Goal: Task Accomplishment & Management: Manage account settings

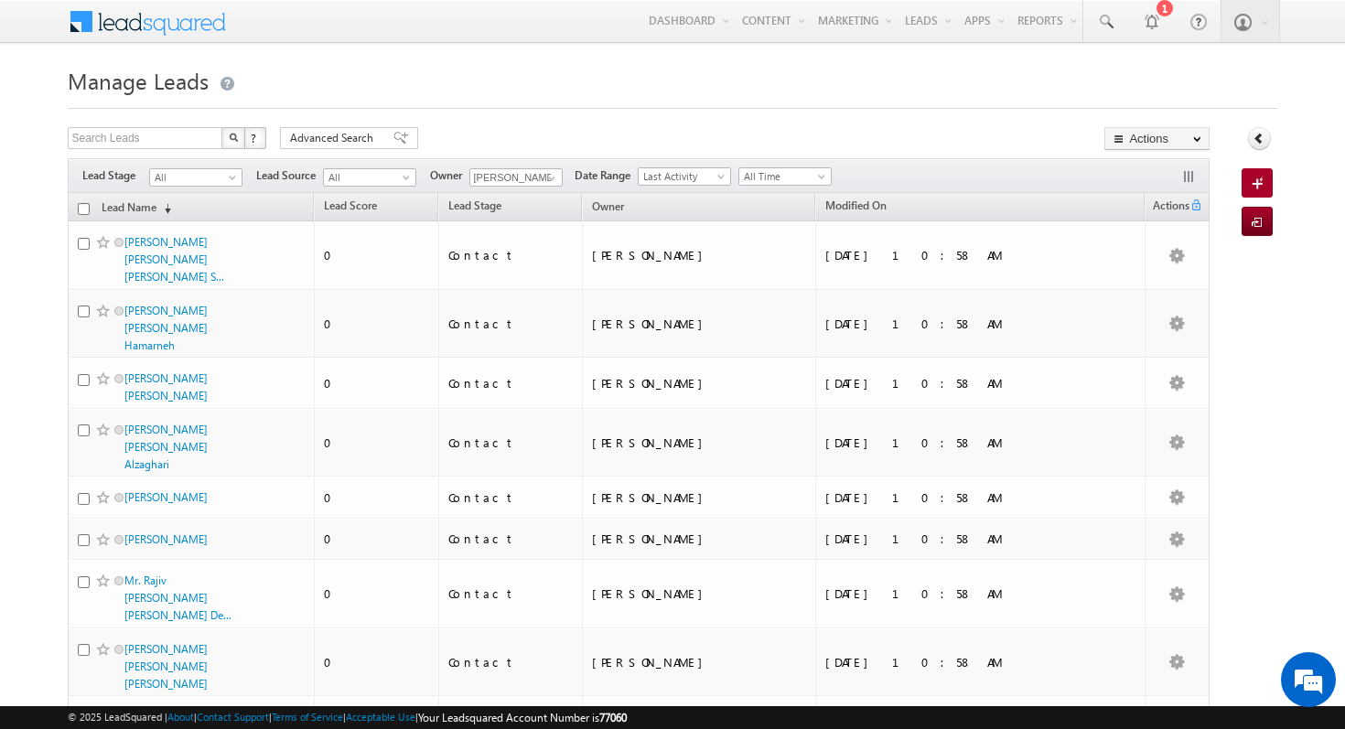
click at [79, 211] on input "checkbox" at bounding box center [84, 209] width 12 height 12
checkbox input "true"
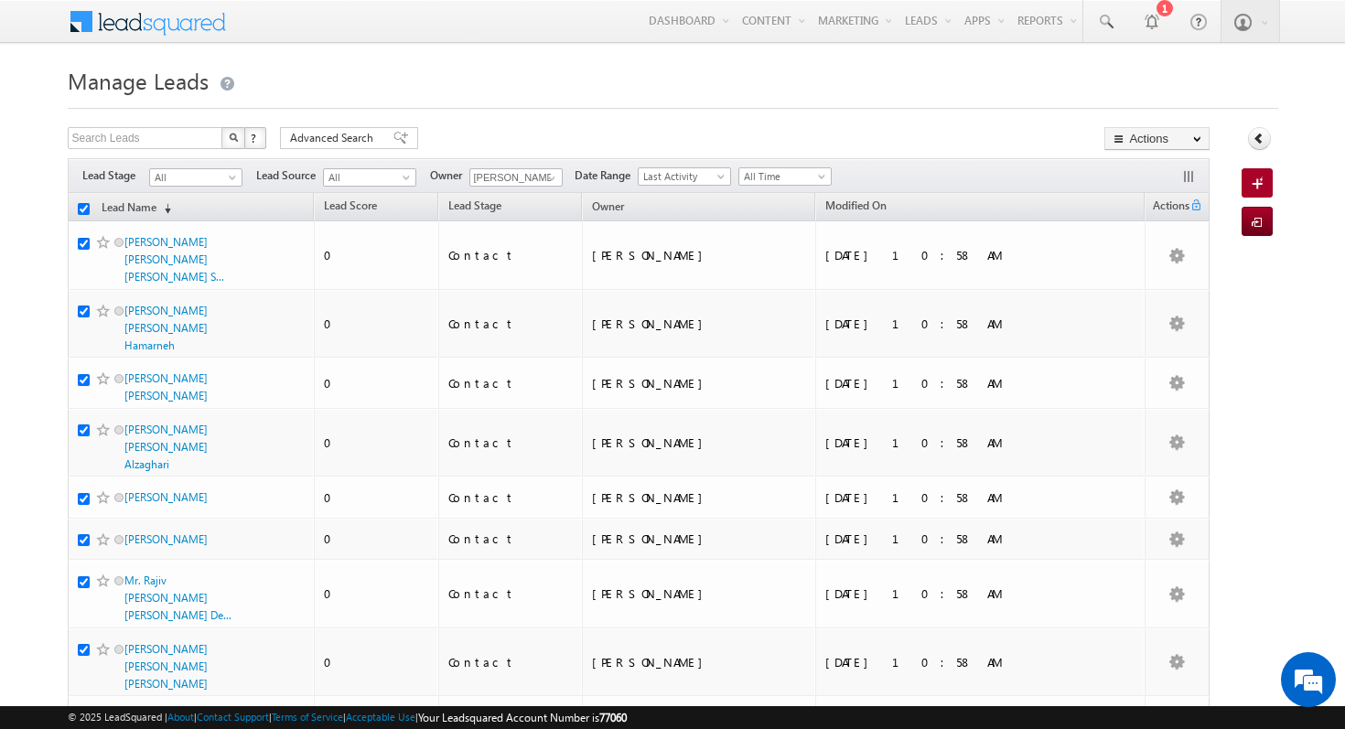
checkbox input "true"
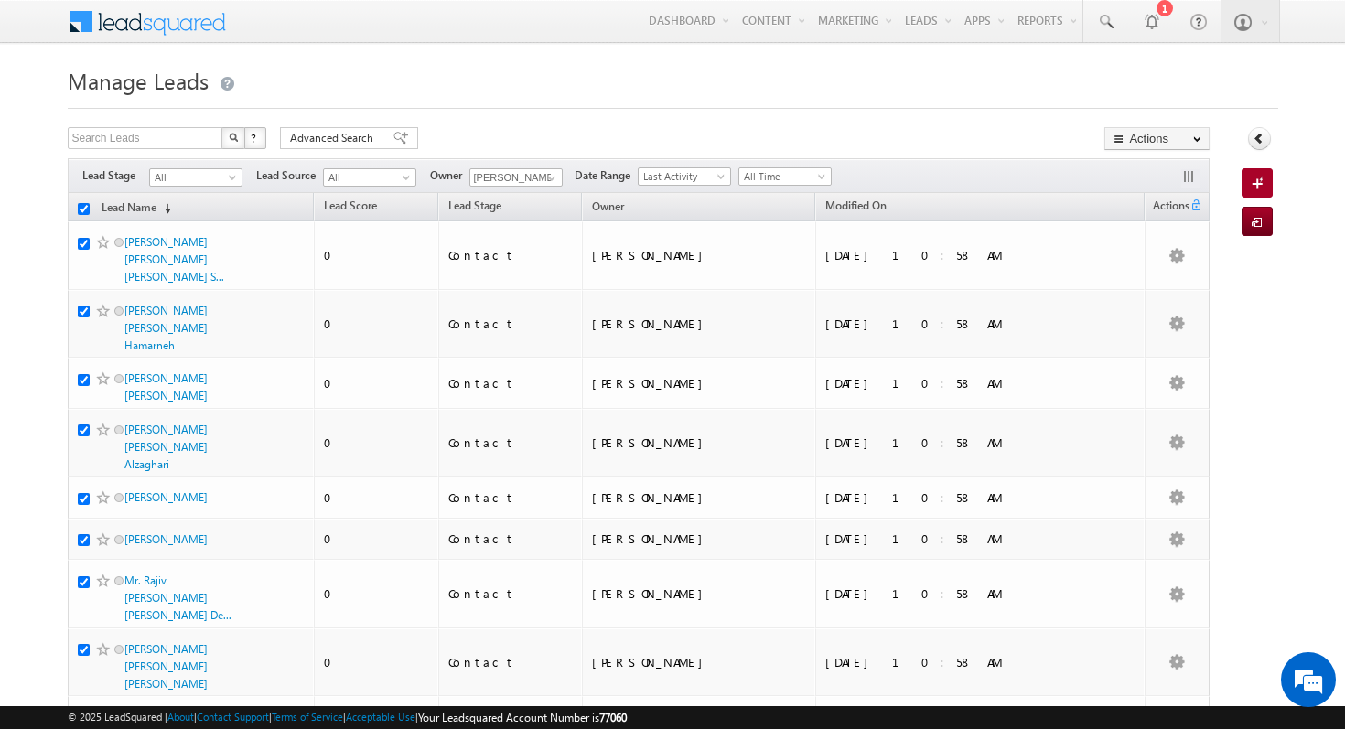
checkbox input "true"
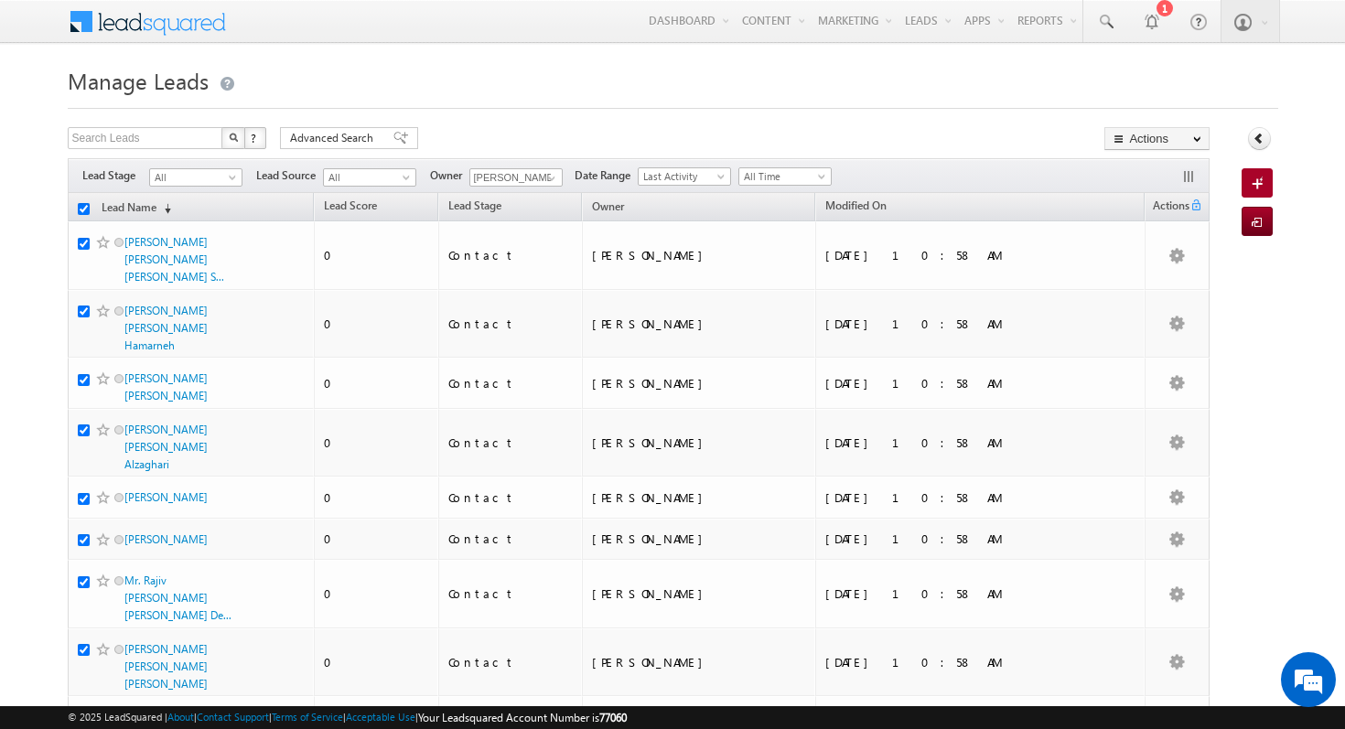
checkbox input "true"
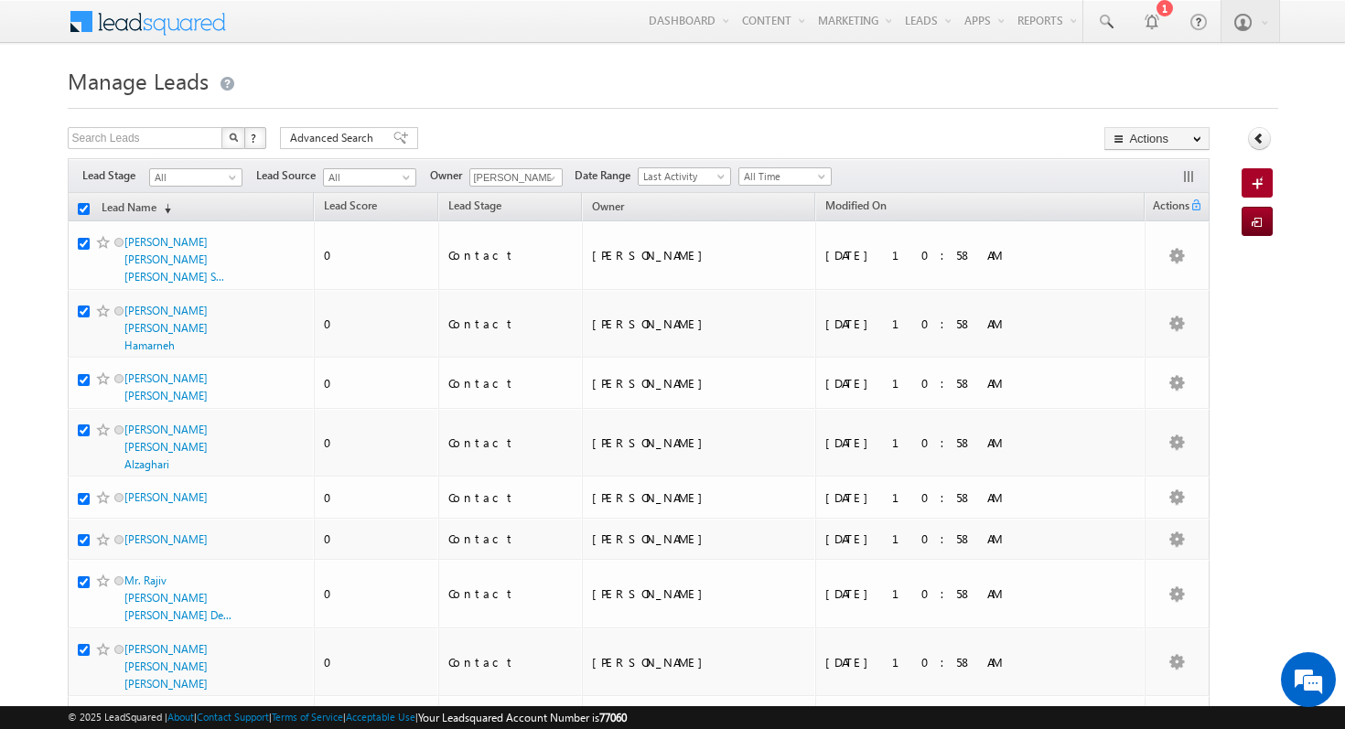
checkbox input "true"
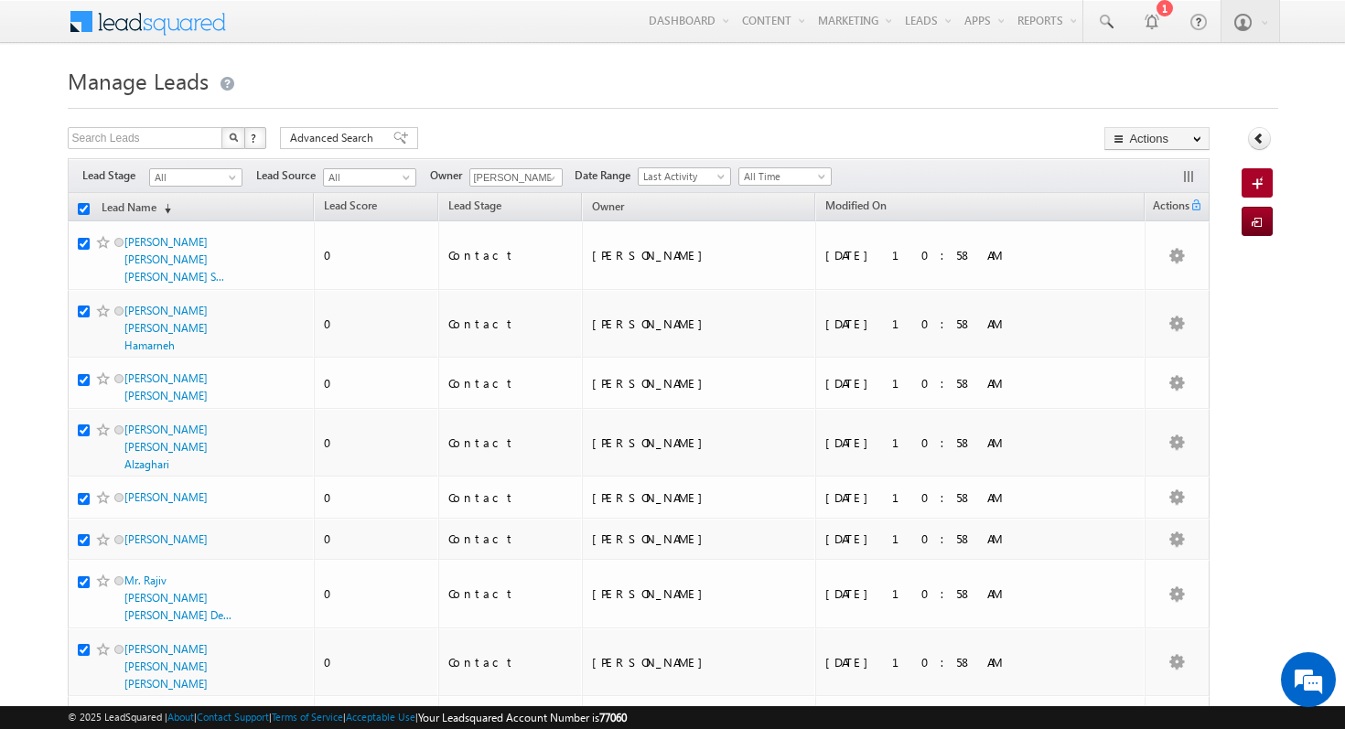
checkbox input "true"
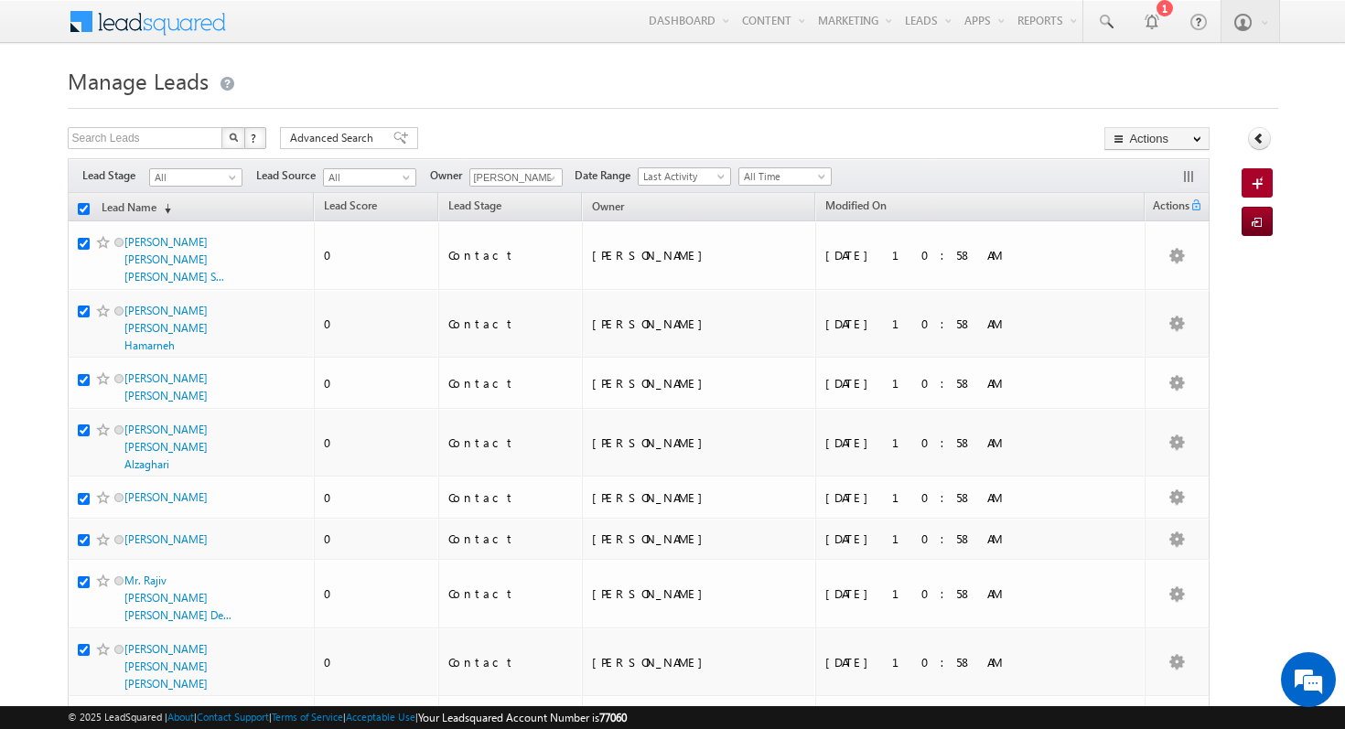
checkbox input "true"
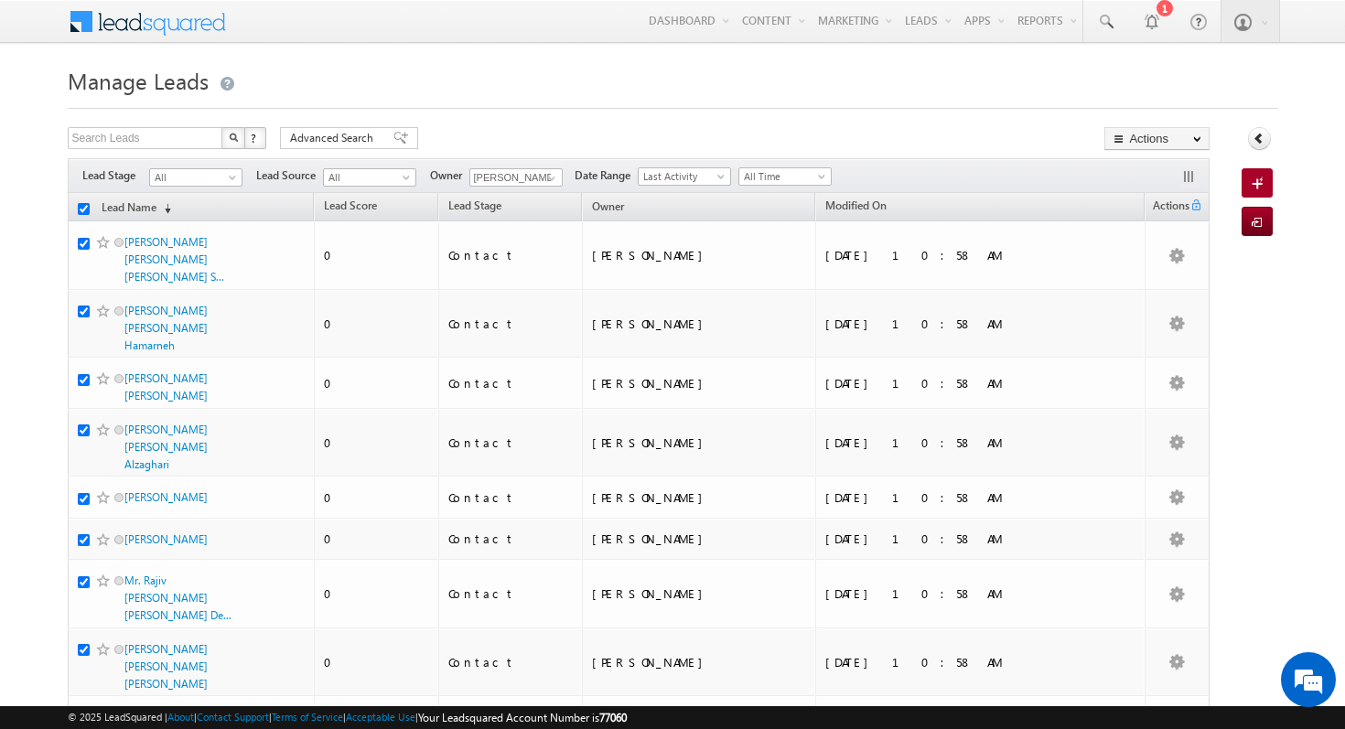
checkbox input "true"
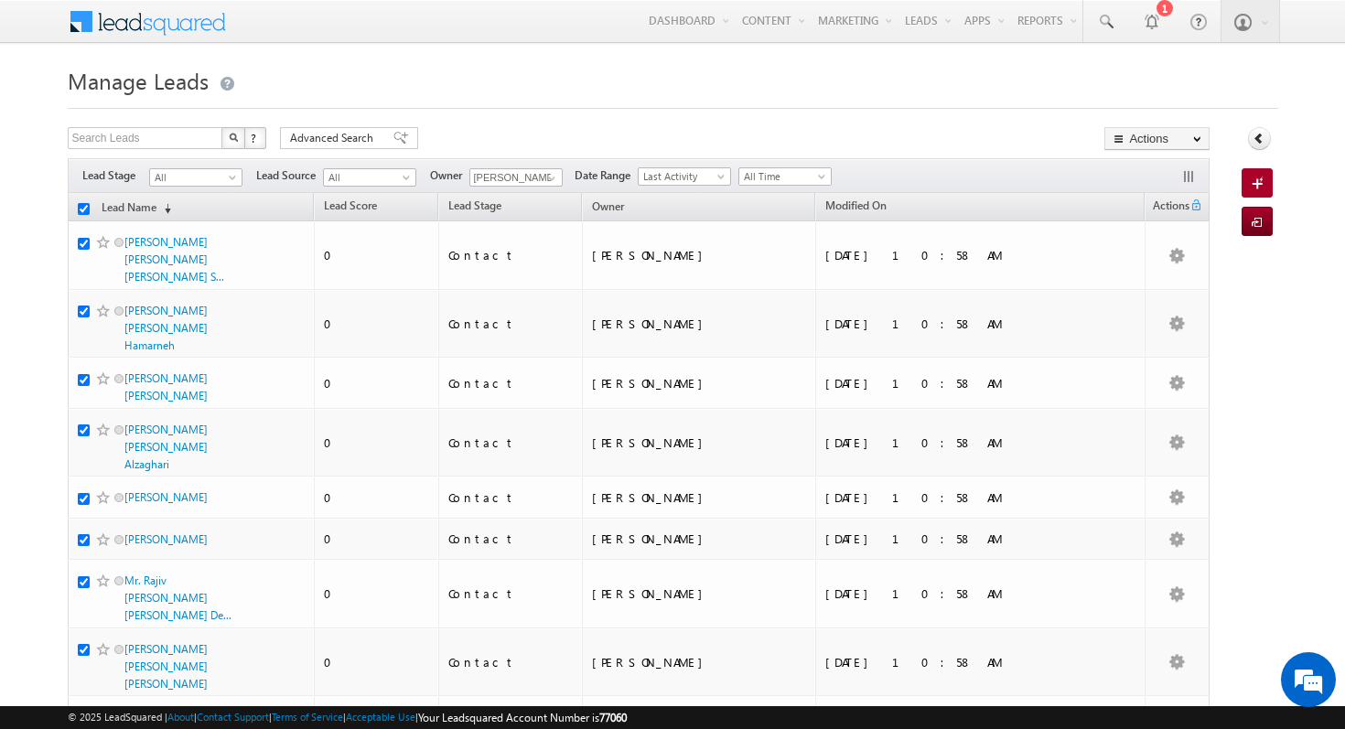
checkbox input "true"
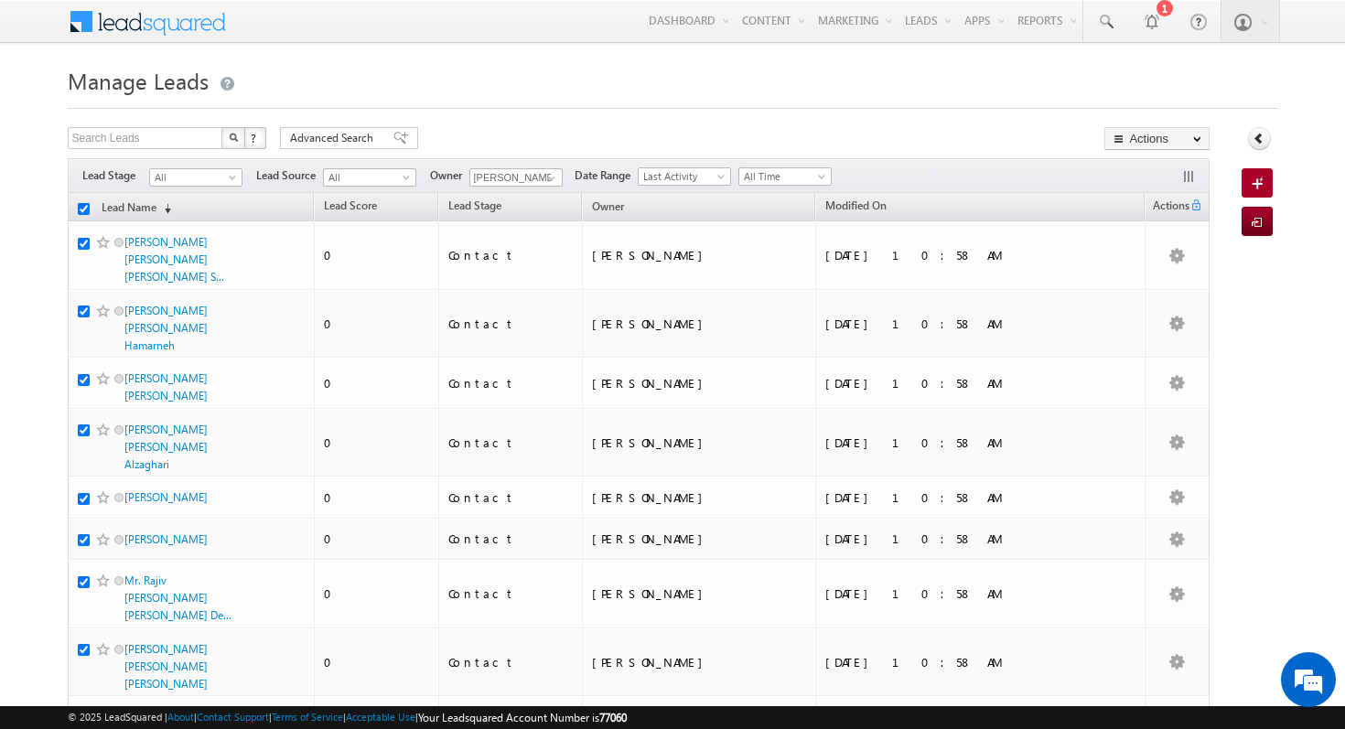
checkbox input "true"
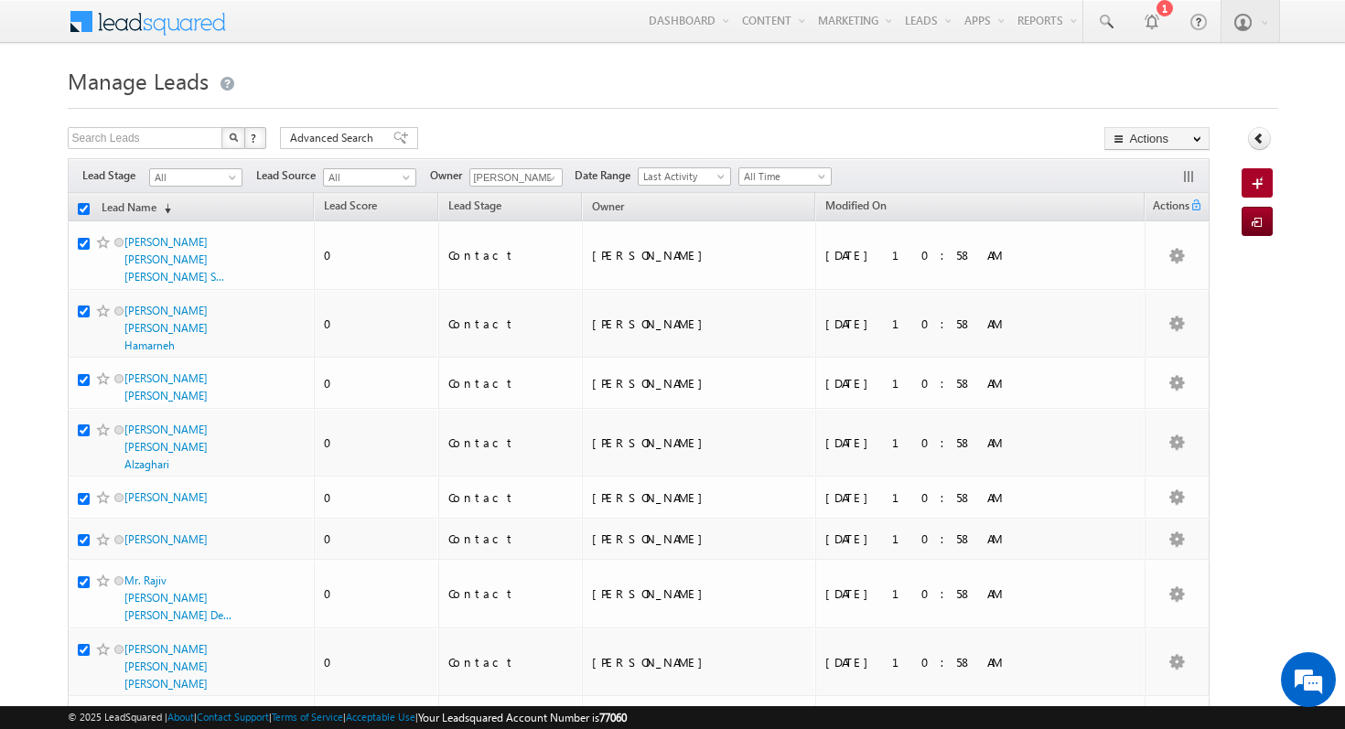
checkbox input "true"
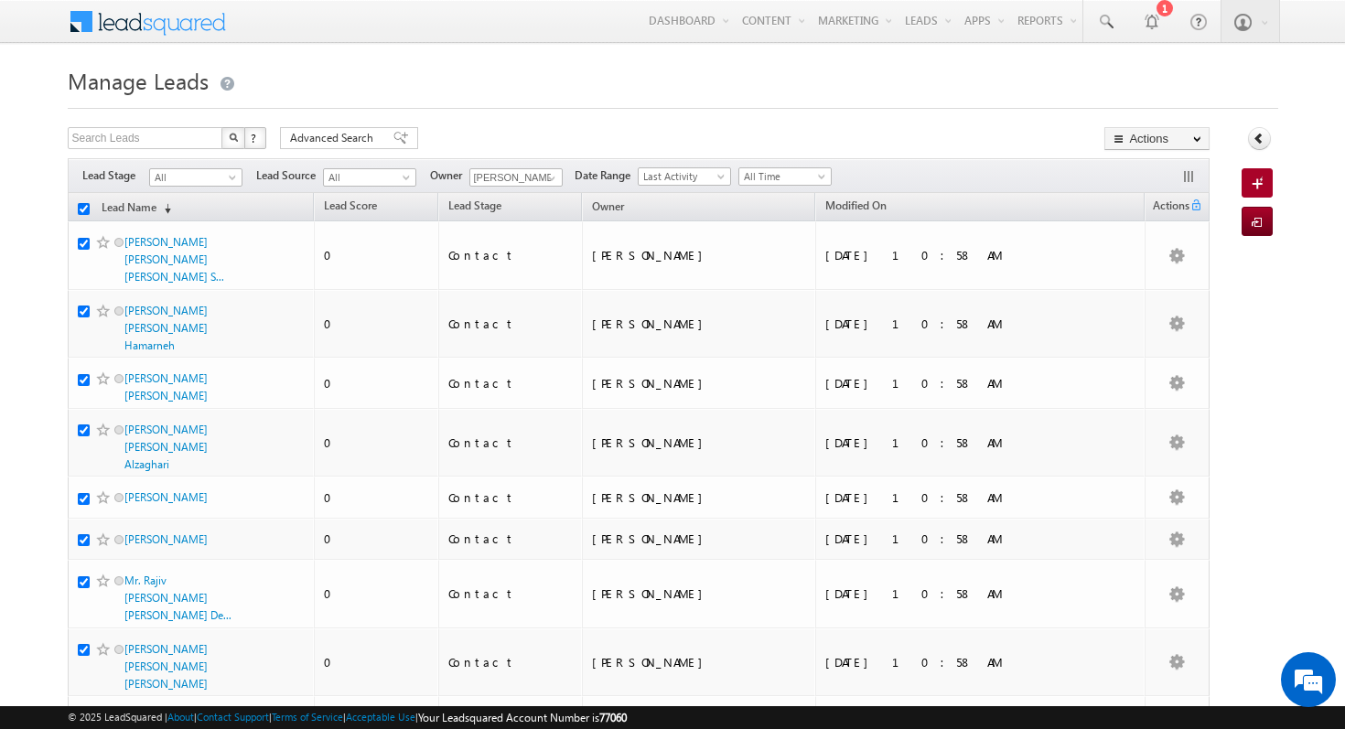
checkbox input "true"
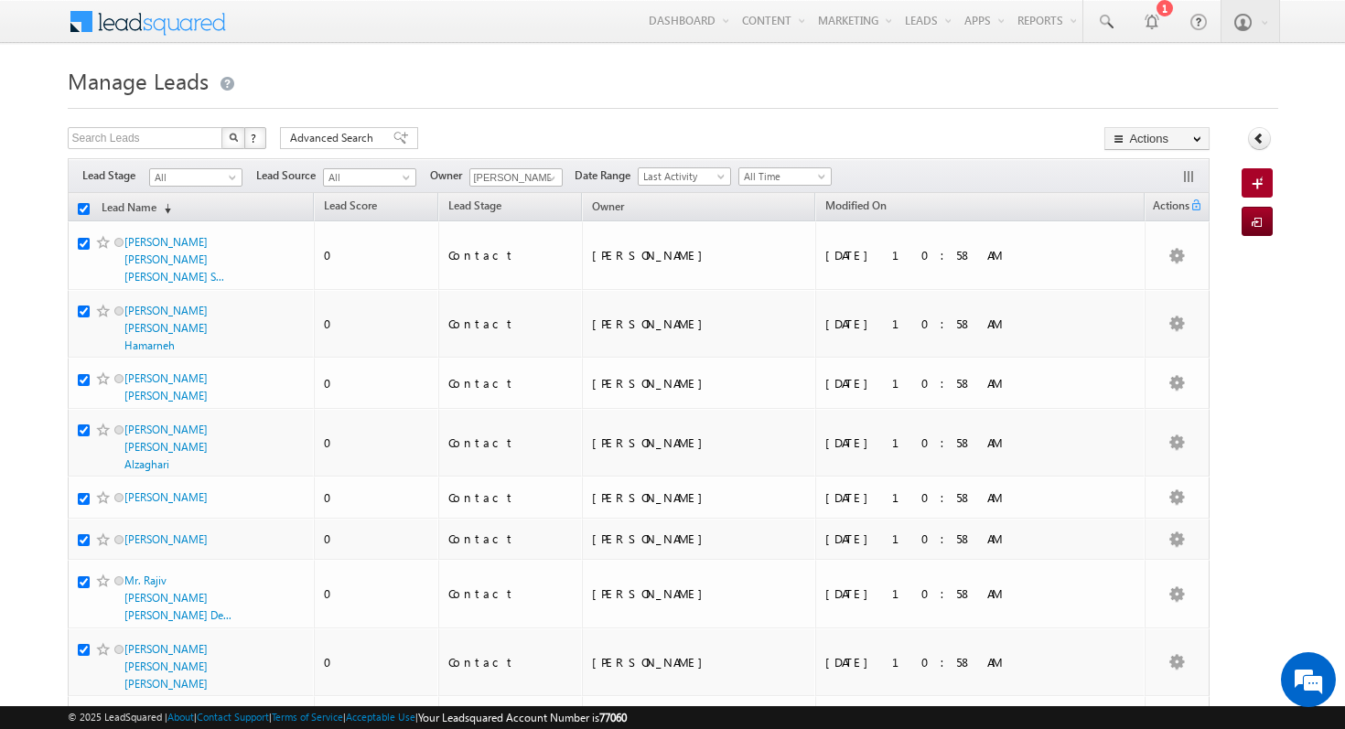
checkbox input "true"
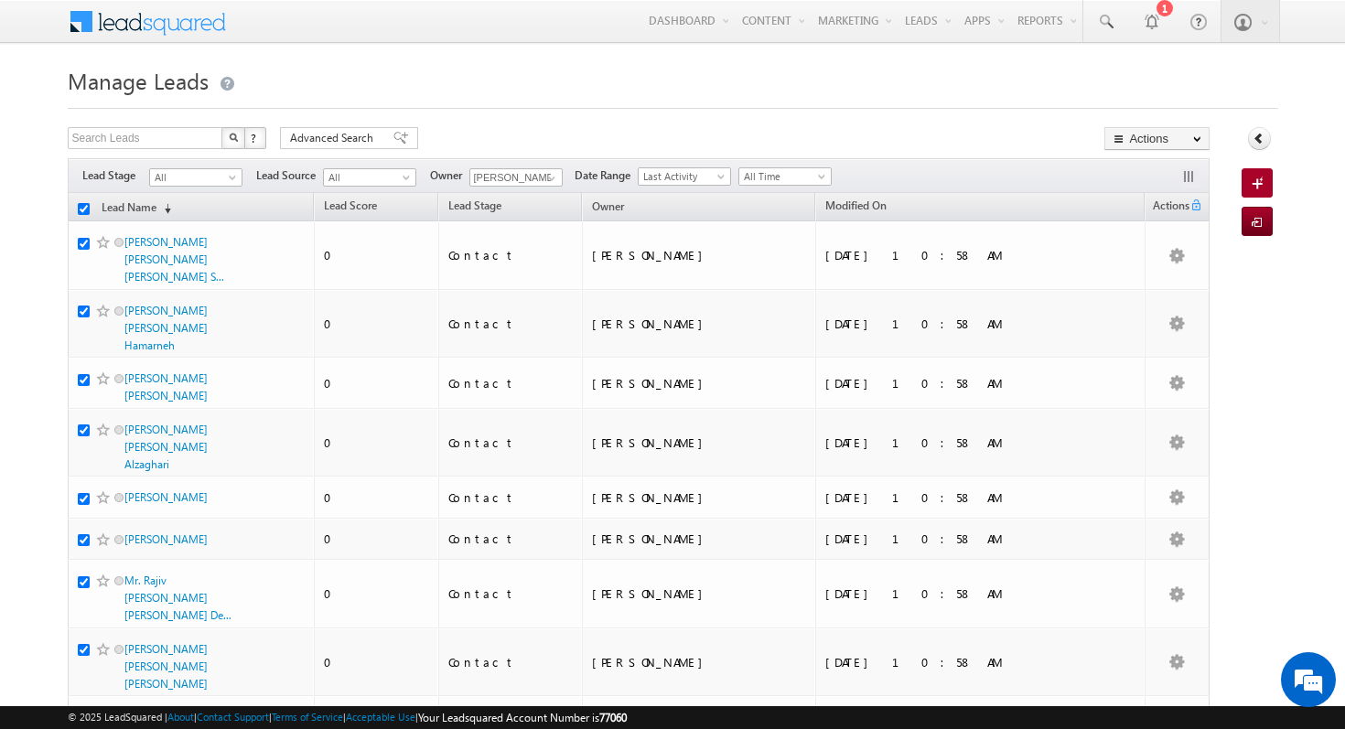
checkbox input "true"
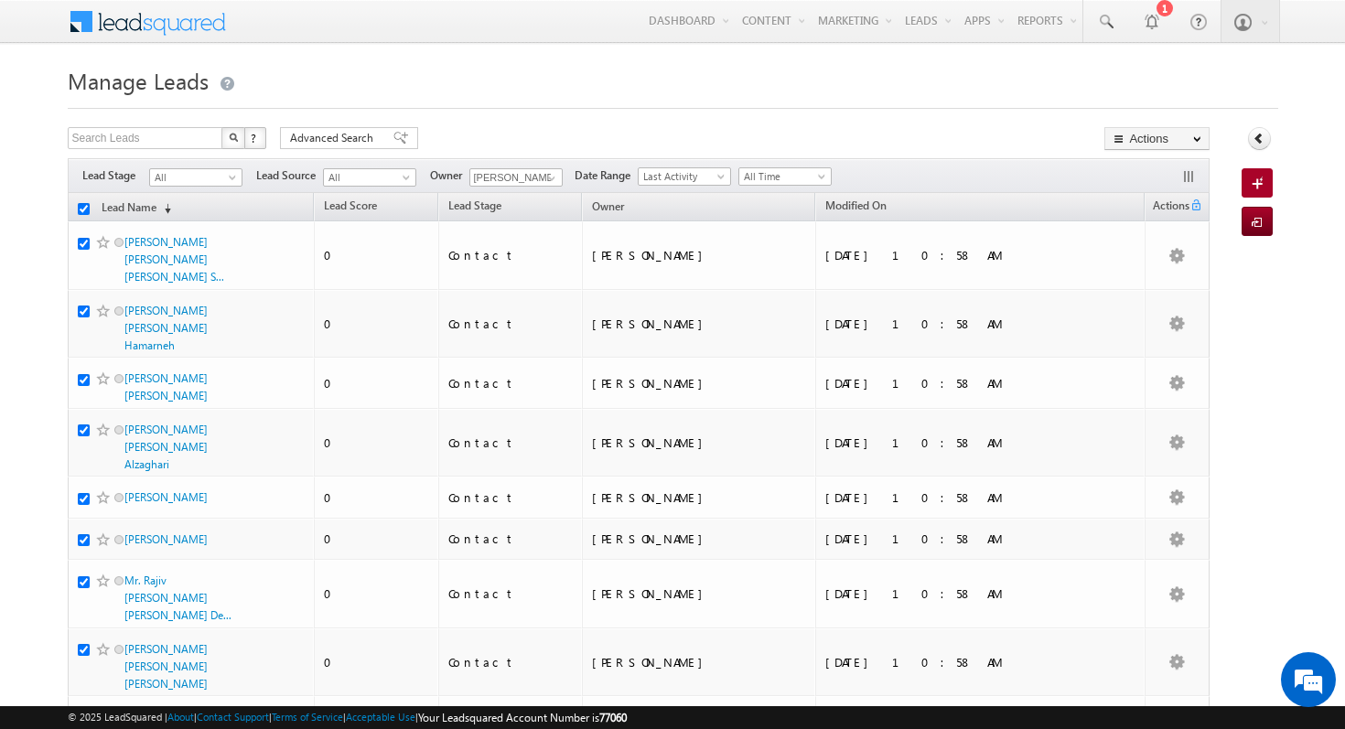
checkbox input "true"
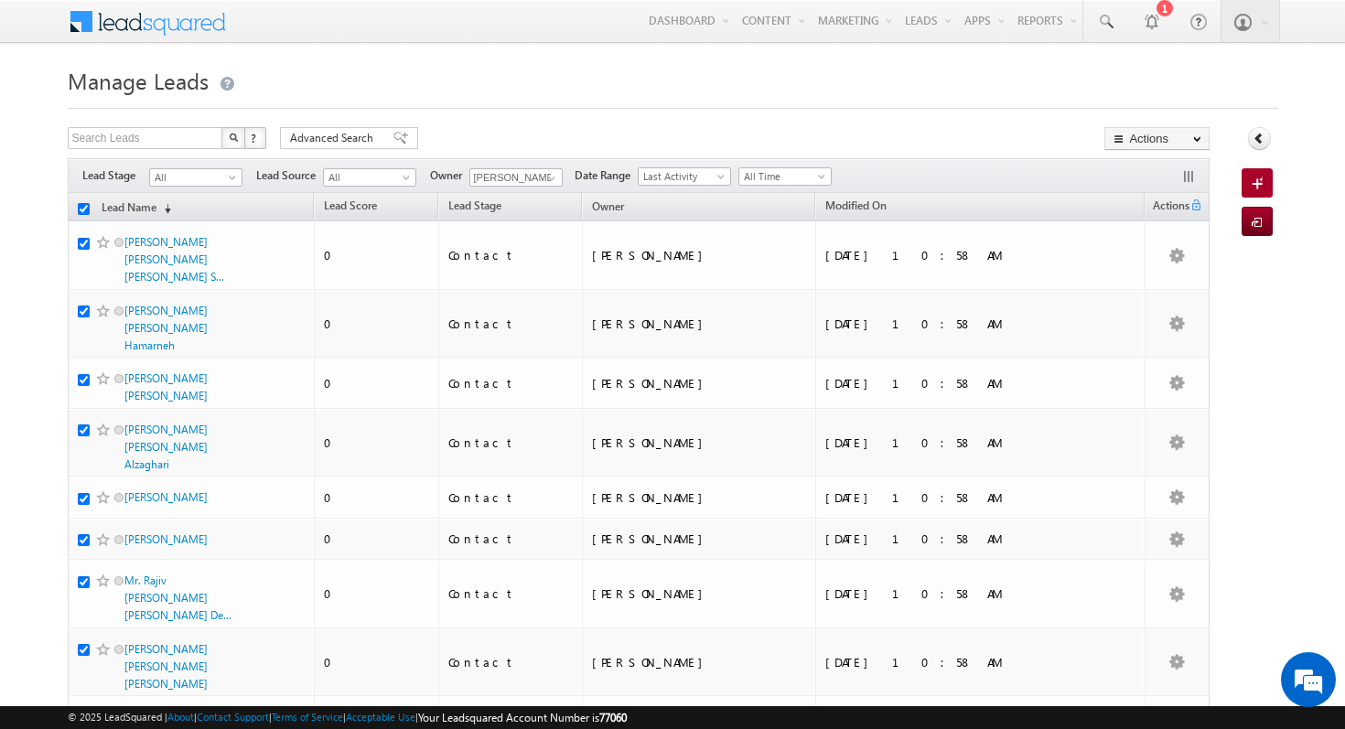
checkbox input "true"
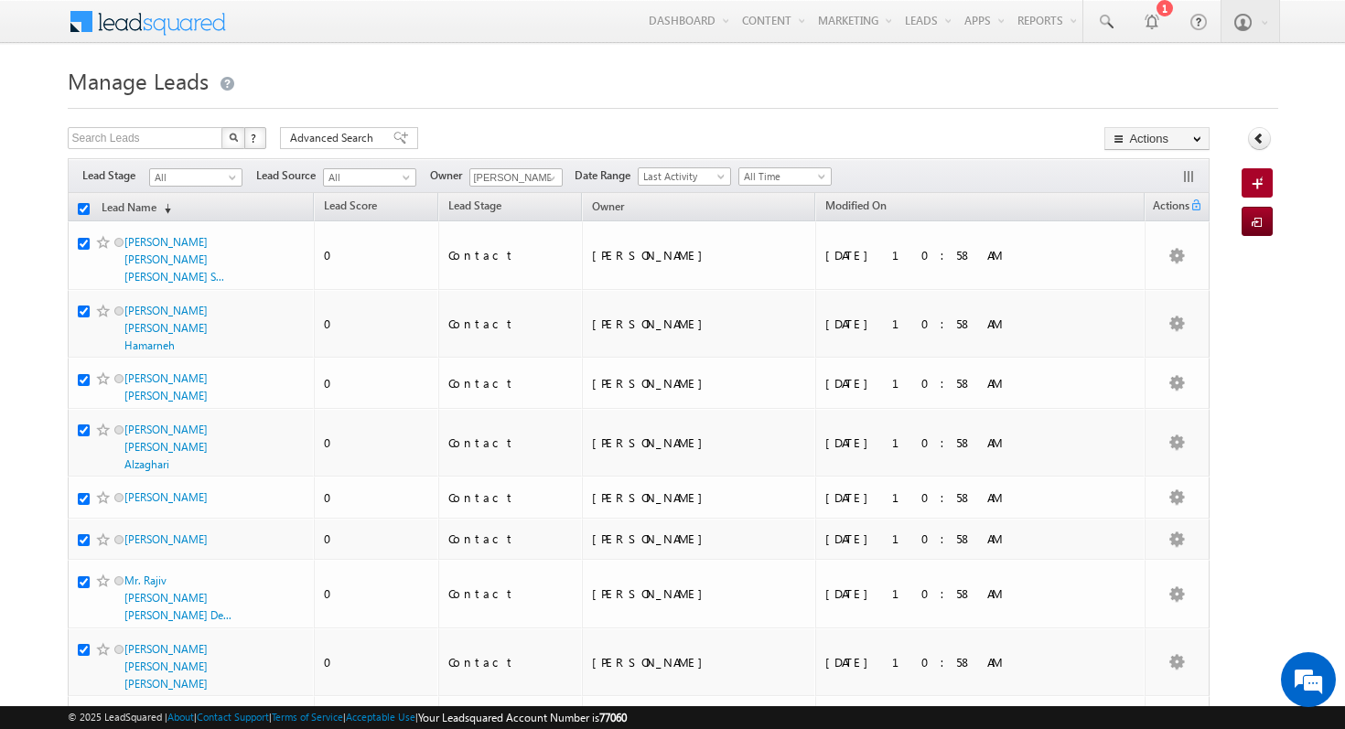
checkbox input "true"
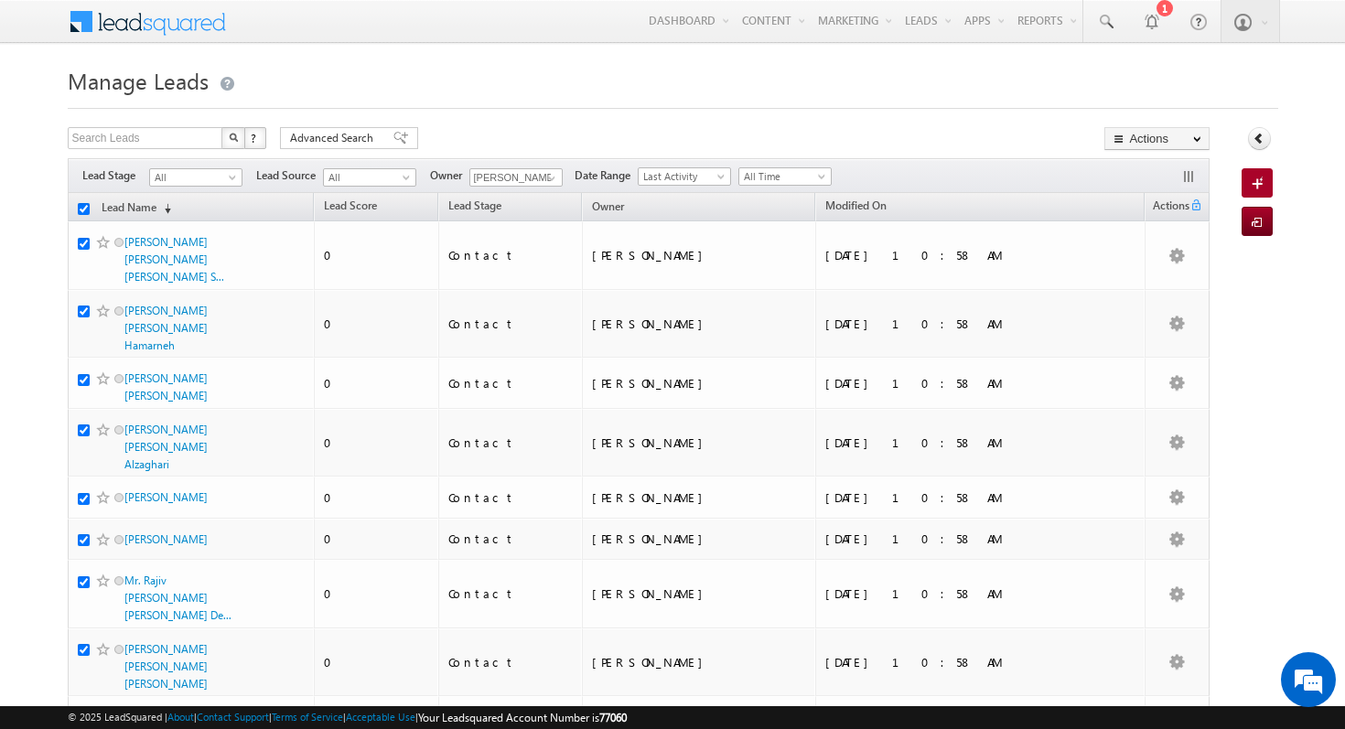
checkbox input "true"
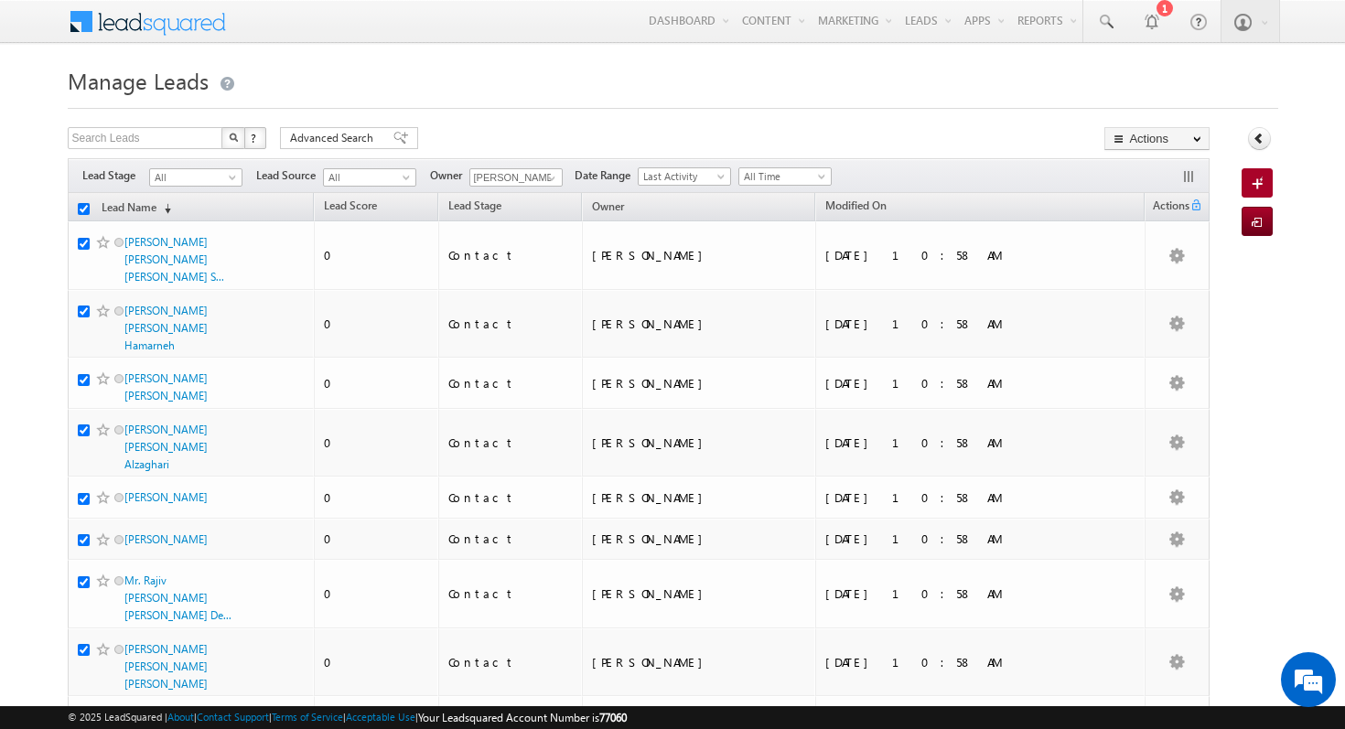
checkbox input "true"
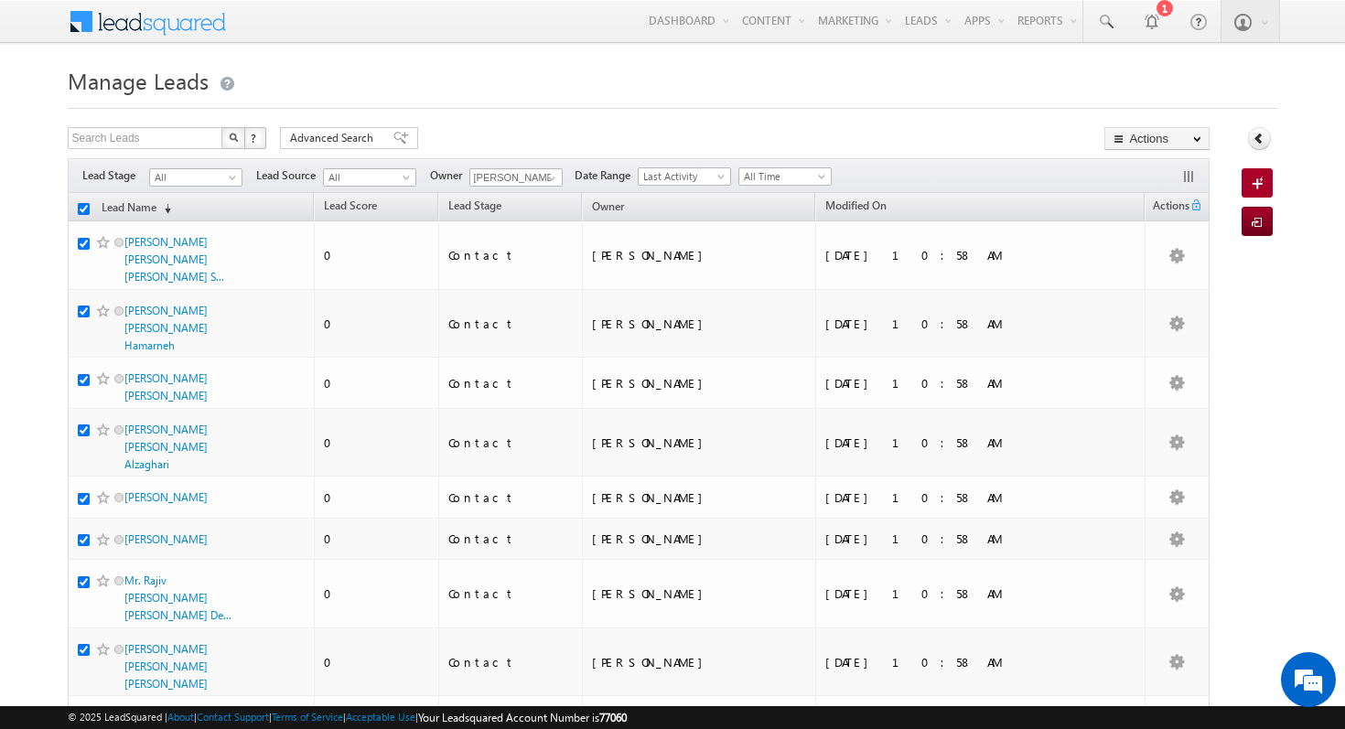
checkbox input "true"
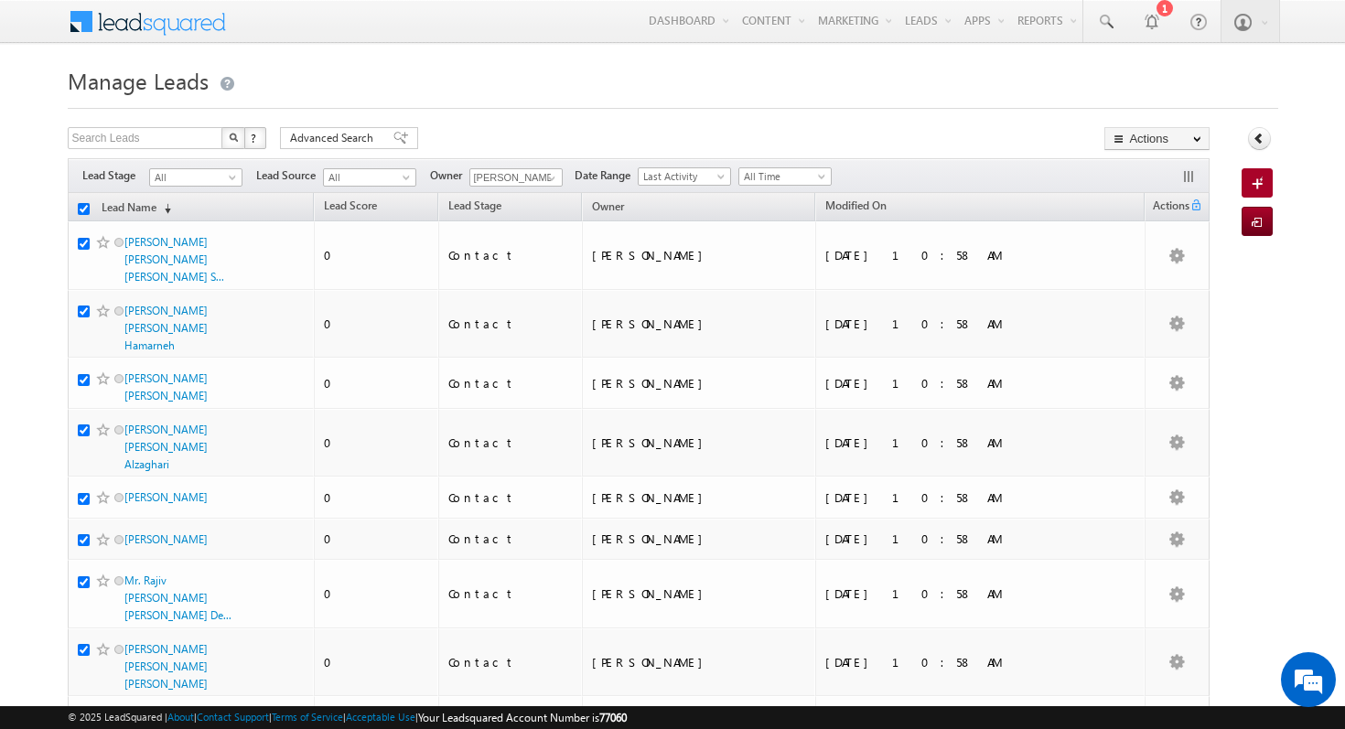
checkbox input "true"
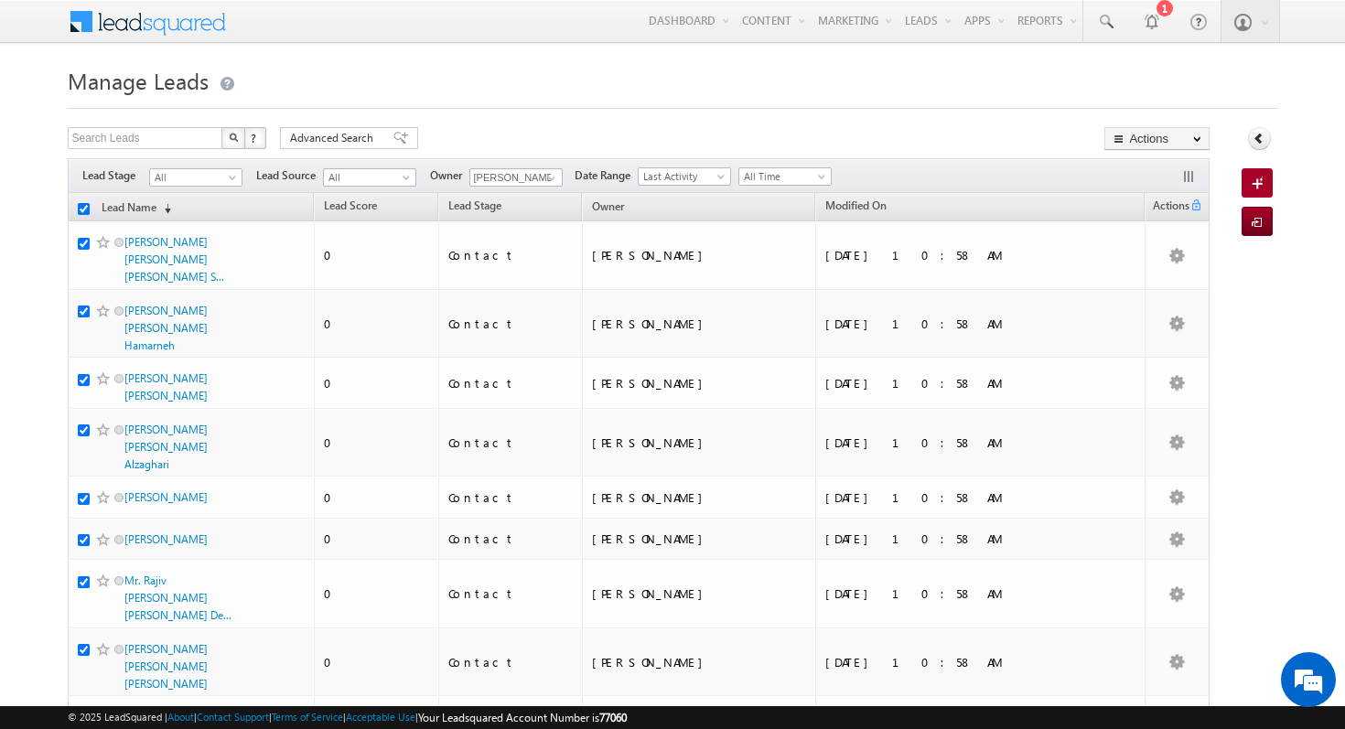
checkbox input "true"
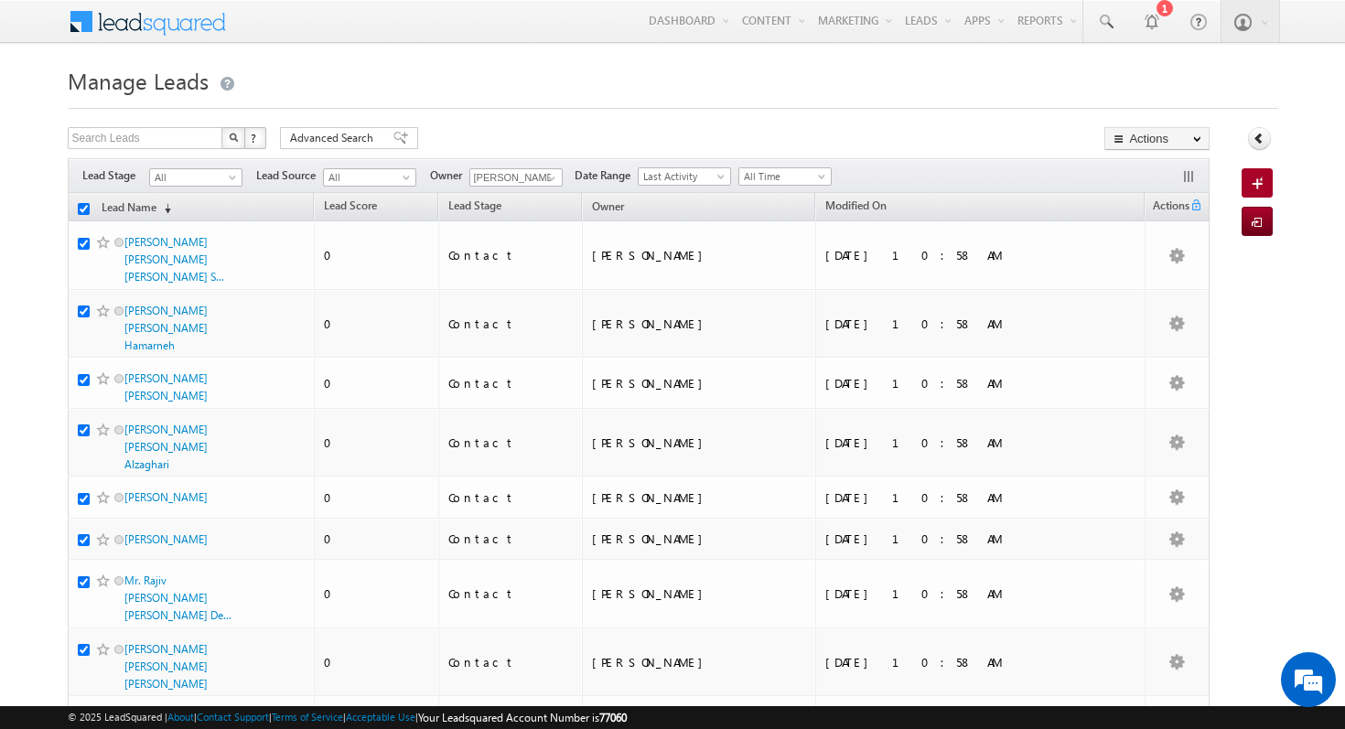
checkbox input "true"
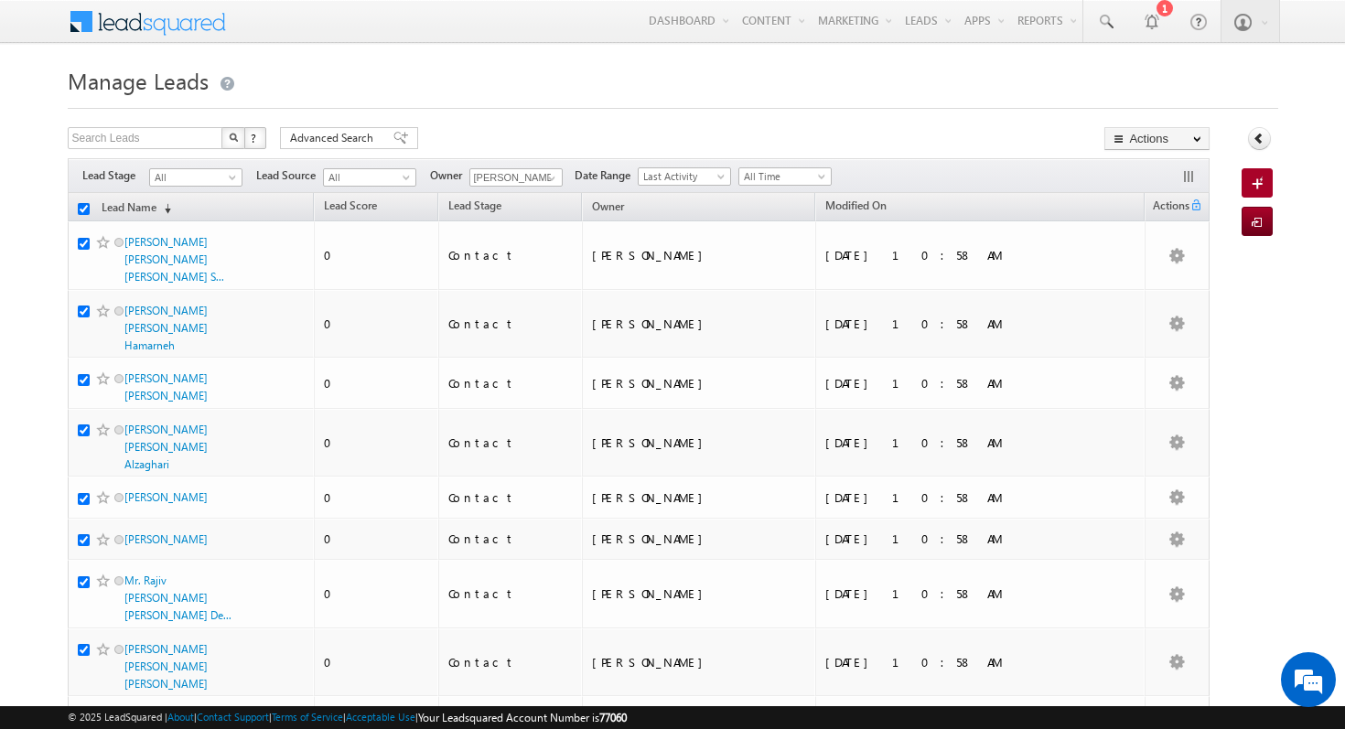
checkbox input "true"
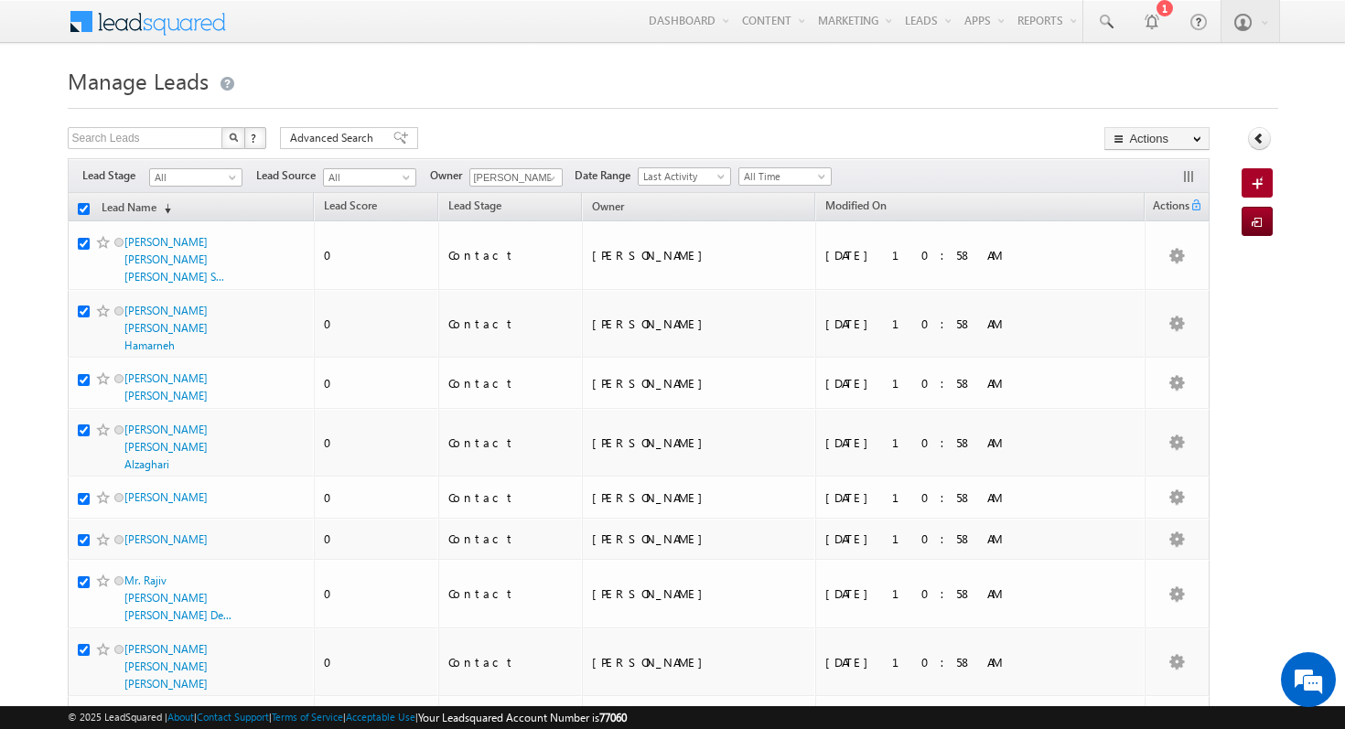
checkbox input "true"
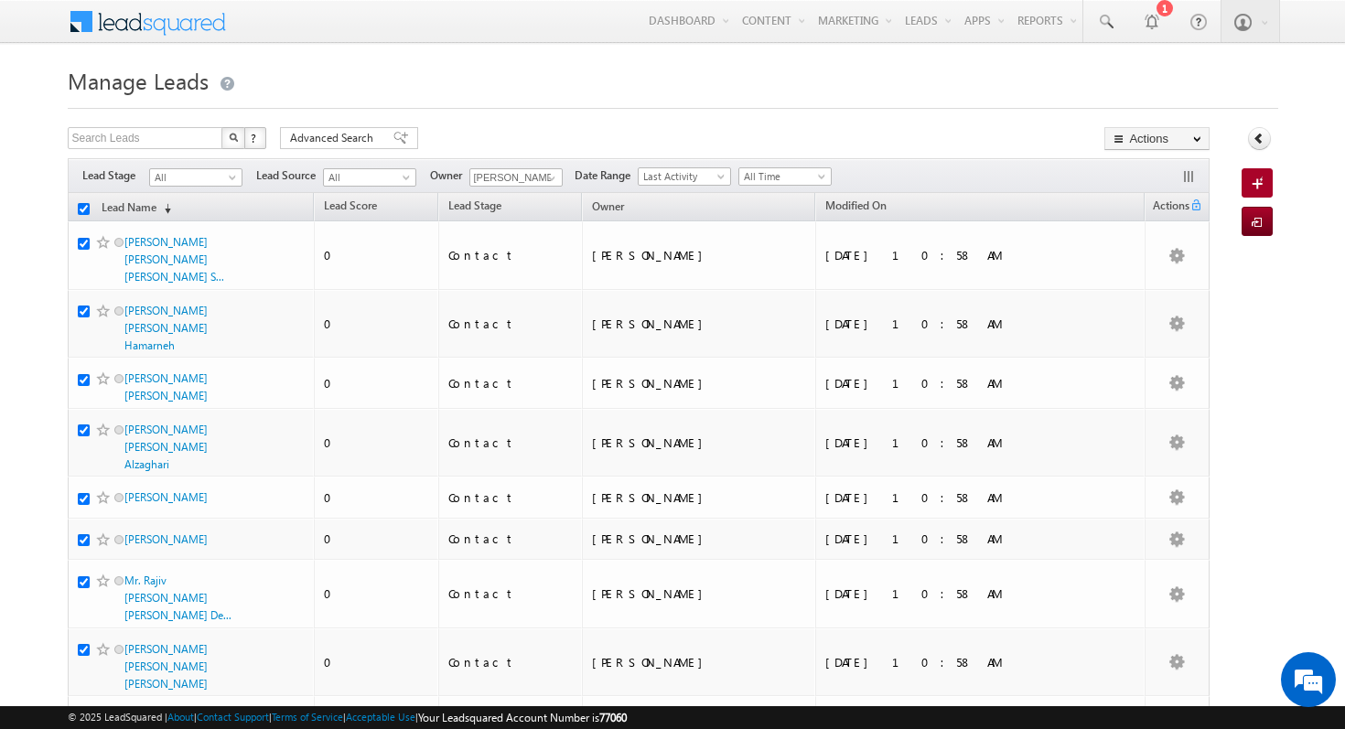
checkbox input "true"
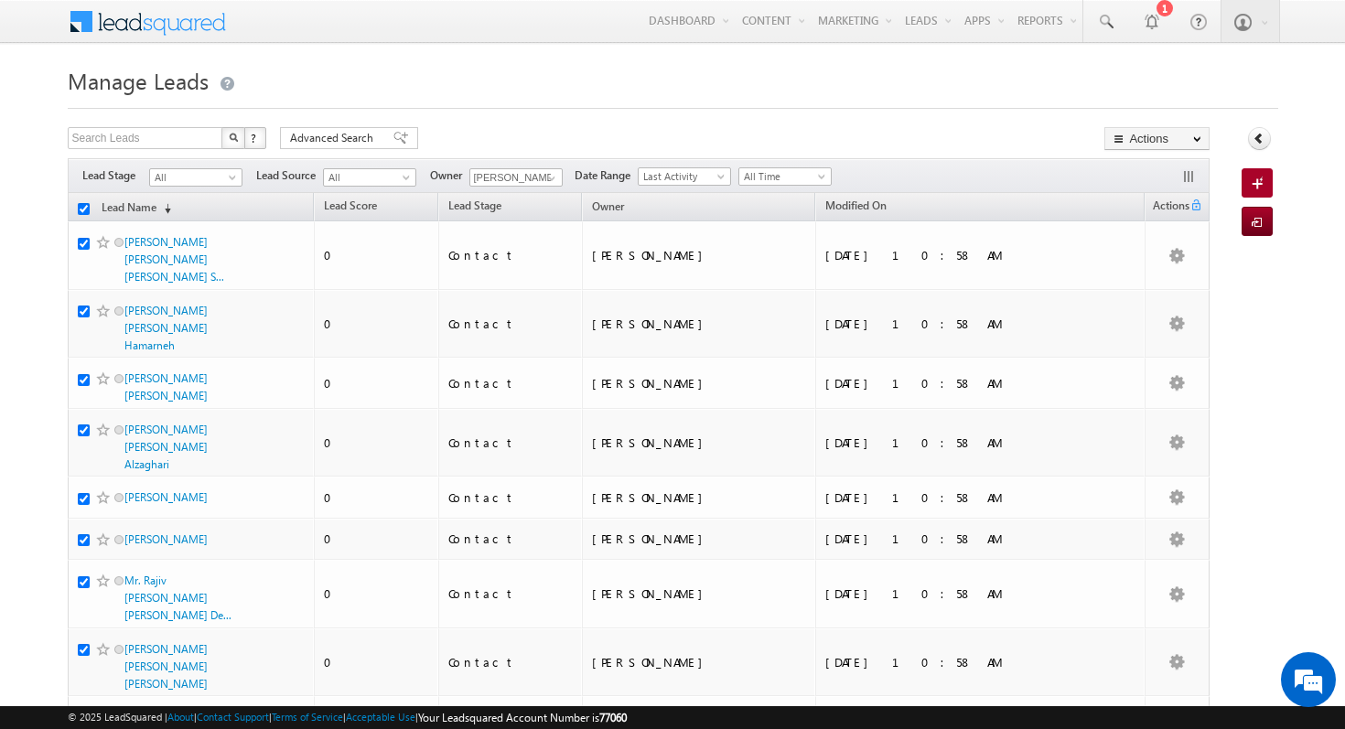
checkbox input "true"
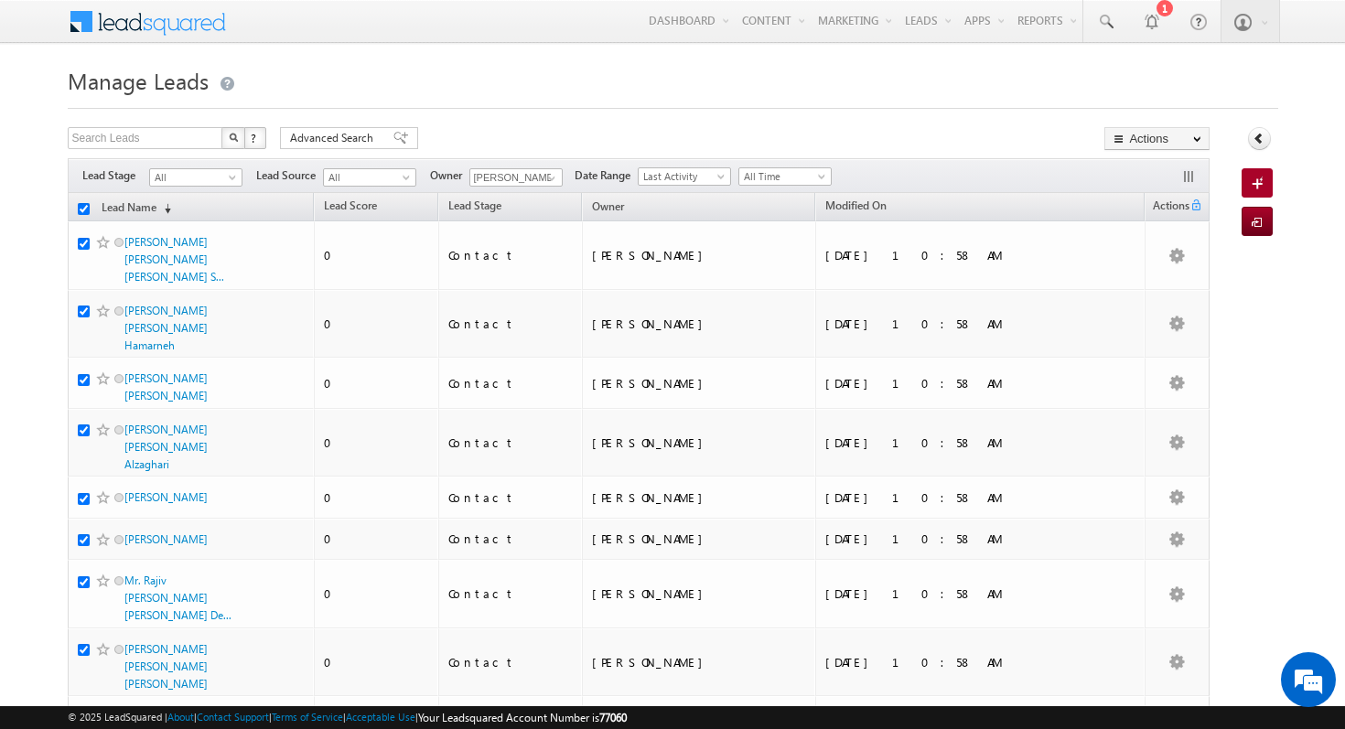
checkbox input "true"
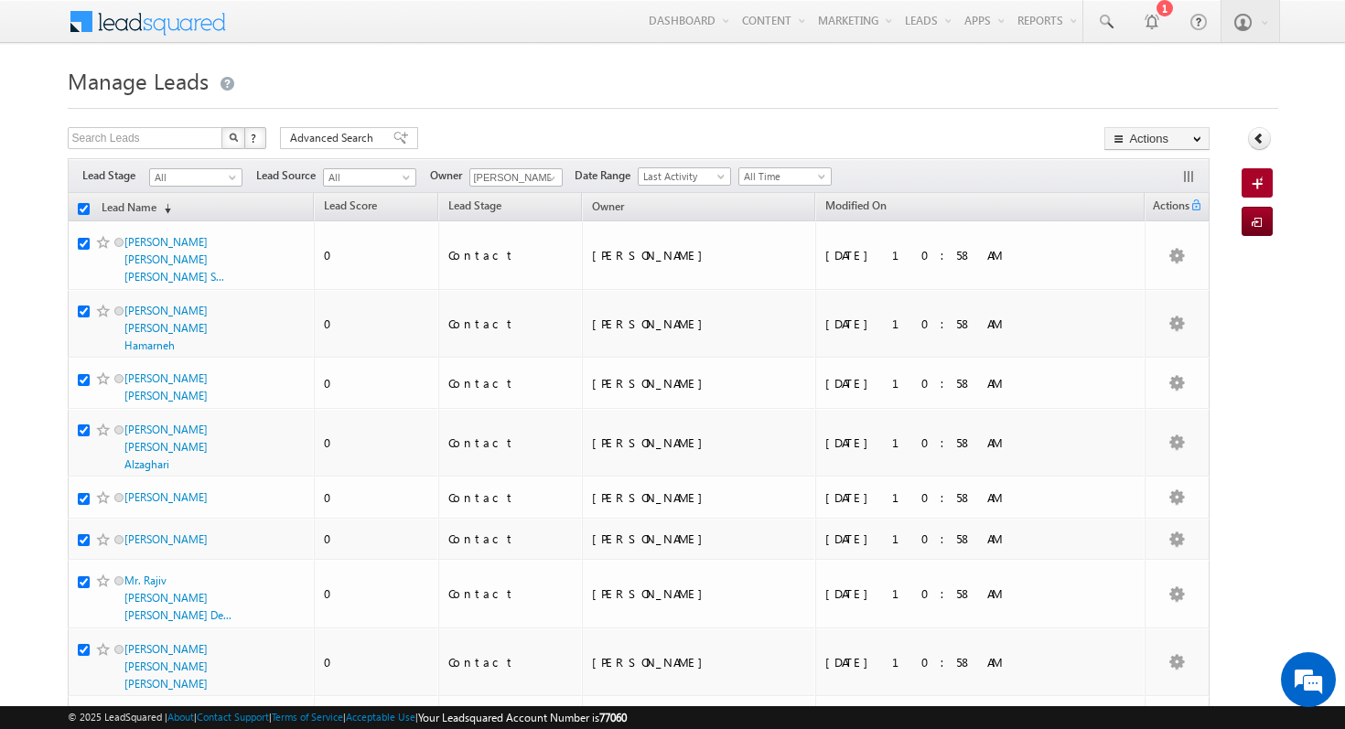
checkbox input "true"
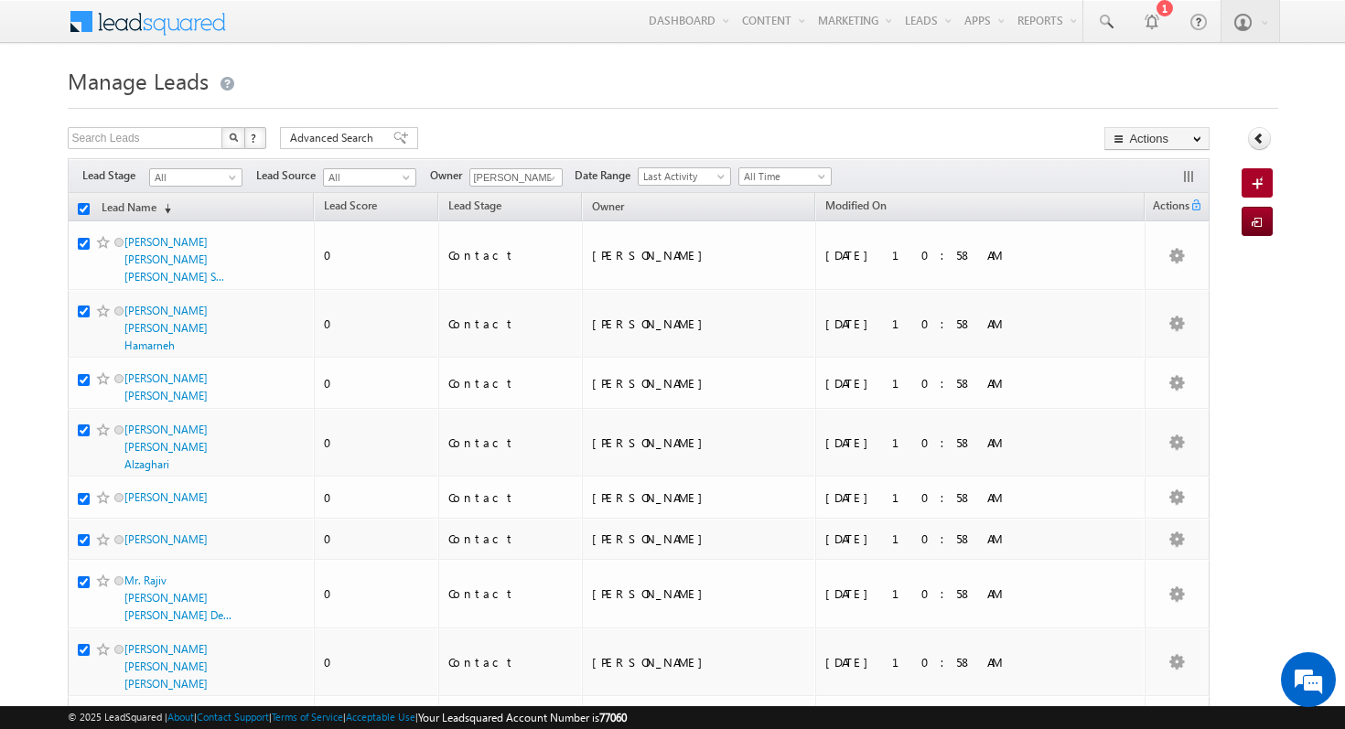
checkbox input "true"
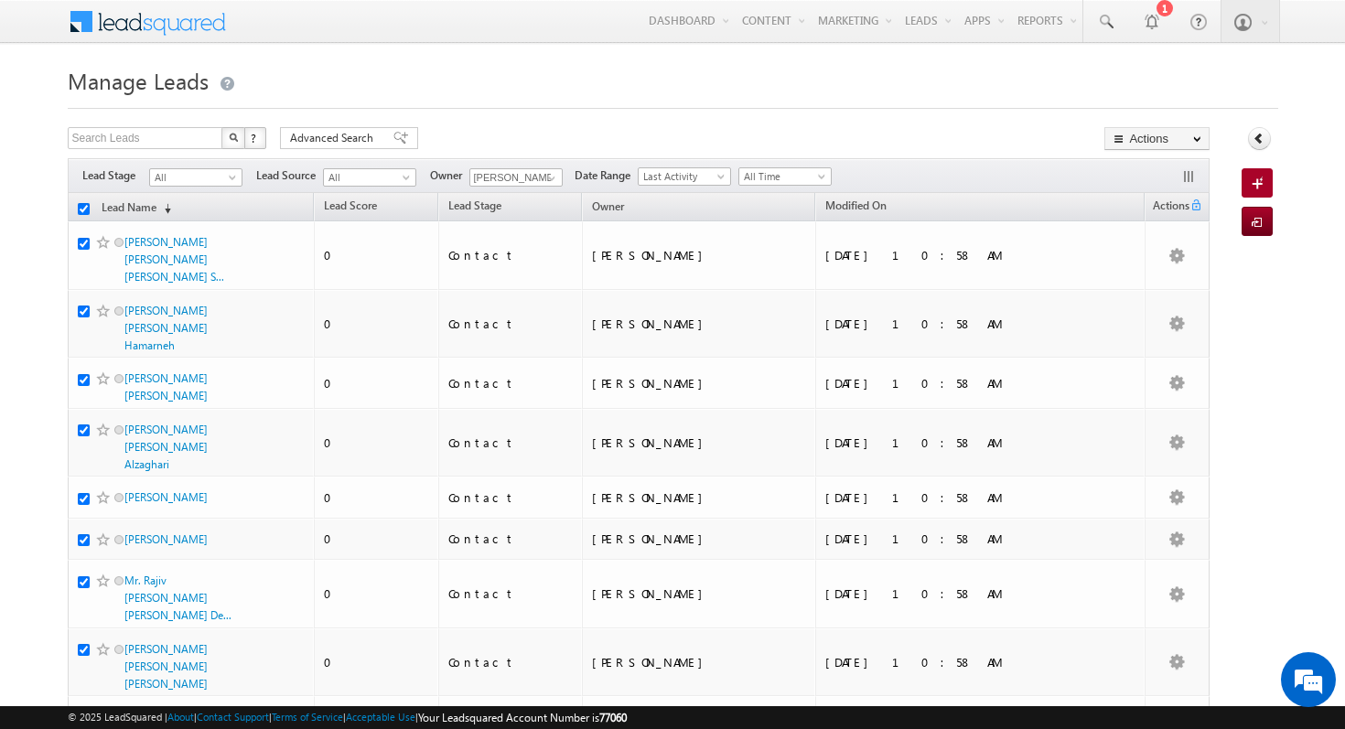
checkbox input "true"
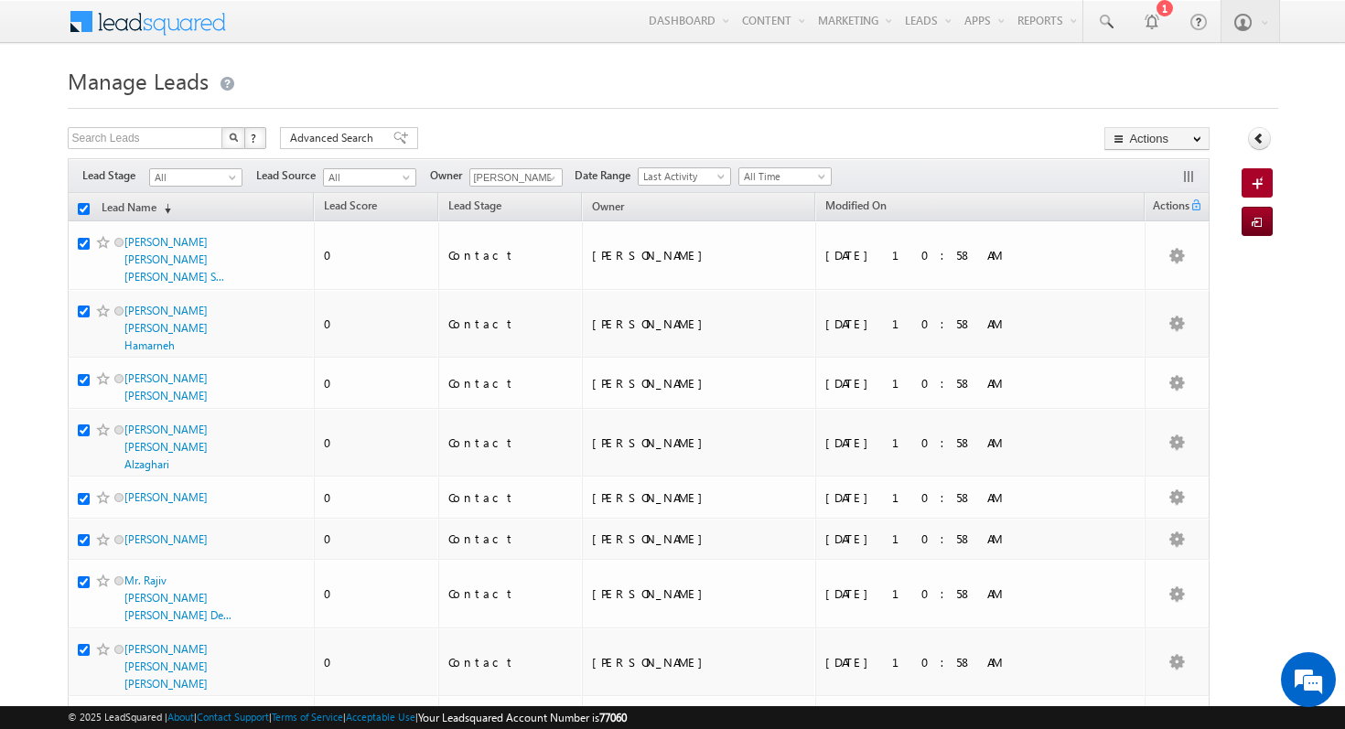
checkbox input "true"
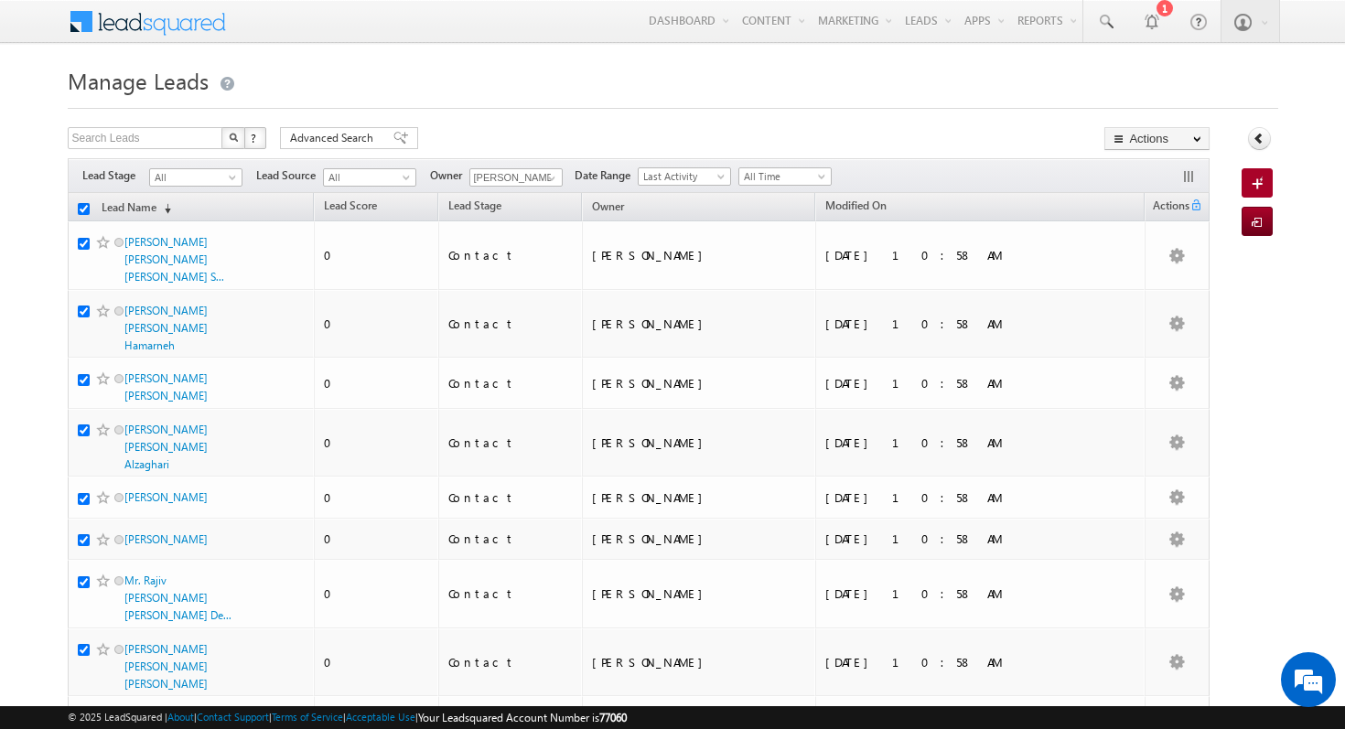
checkbox input "true"
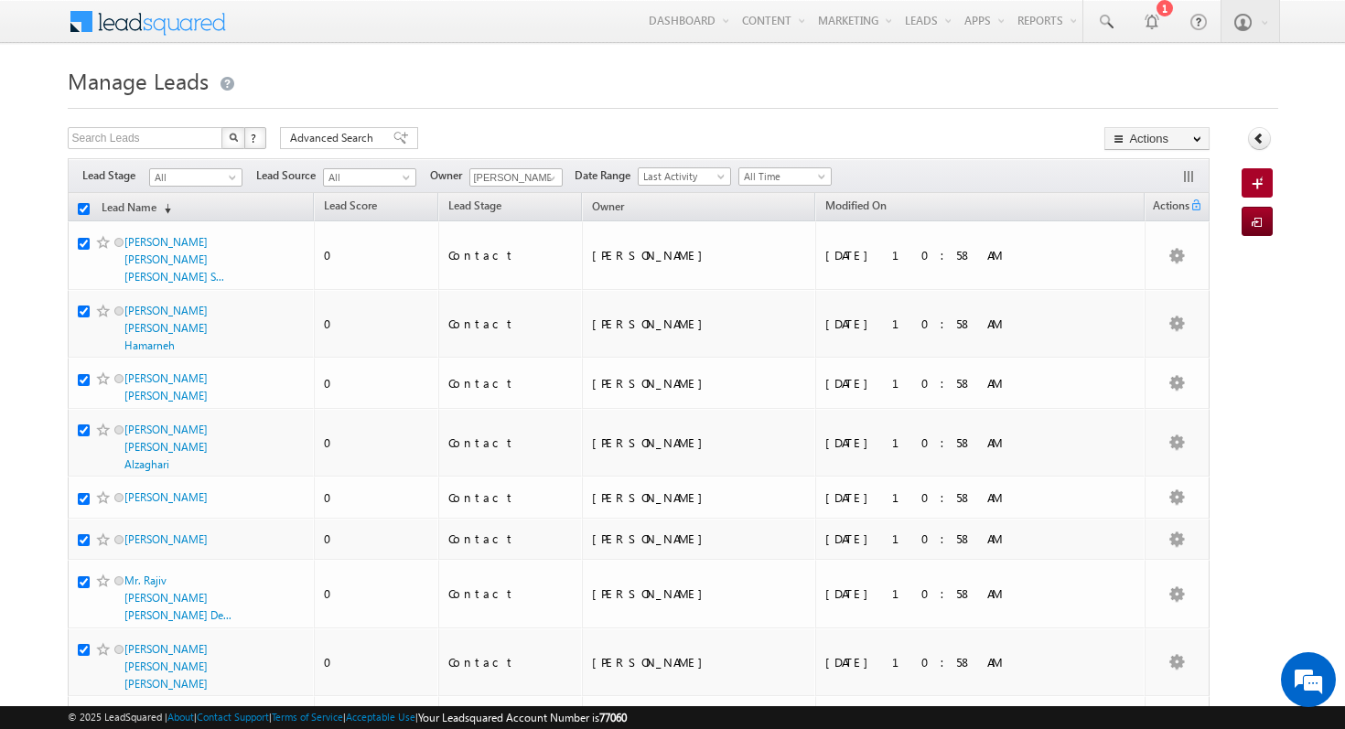
checkbox input "true"
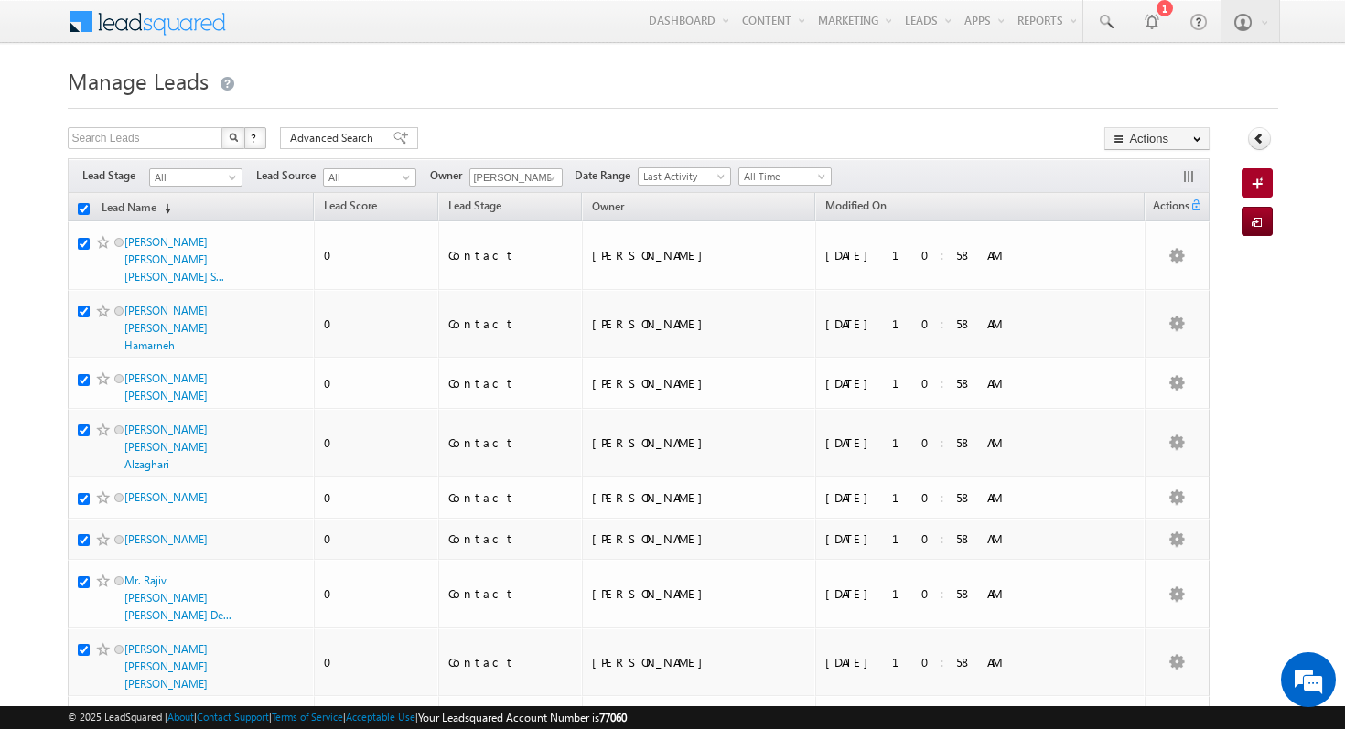
checkbox input "true"
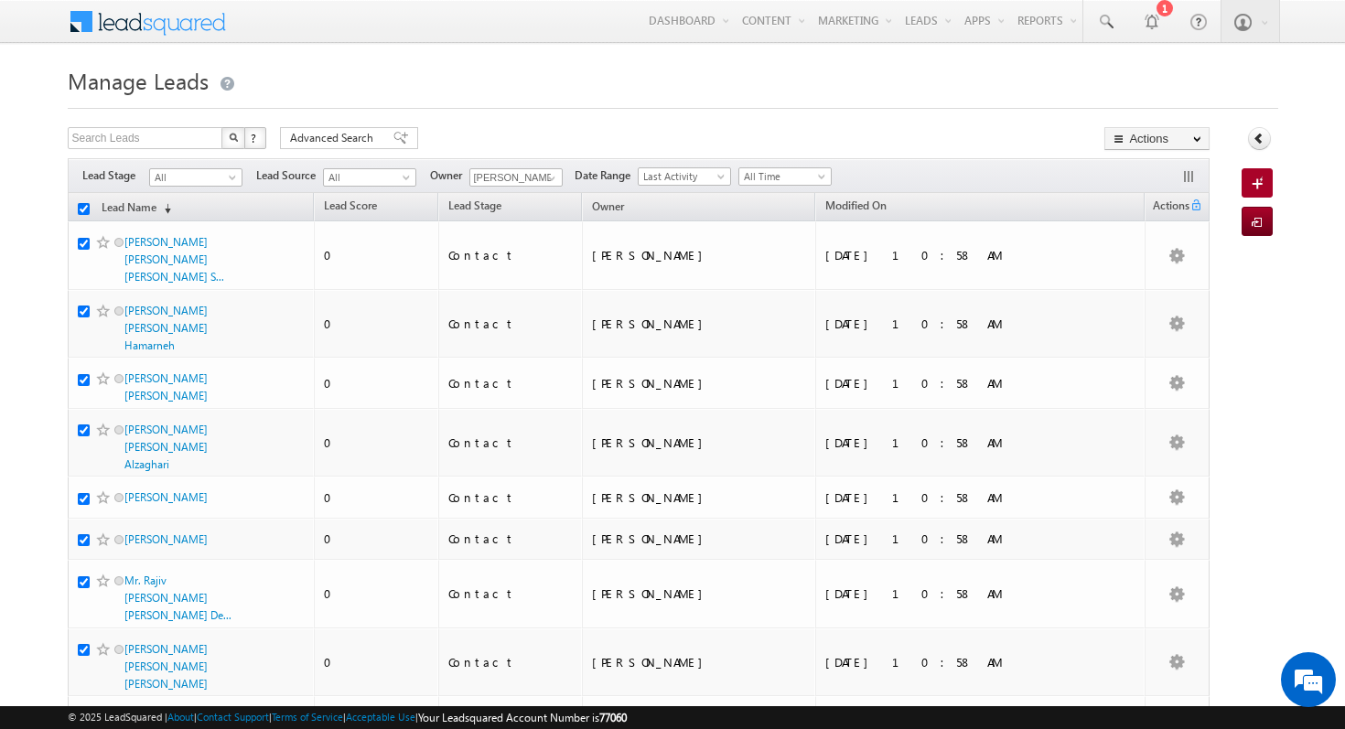
checkbox input "true"
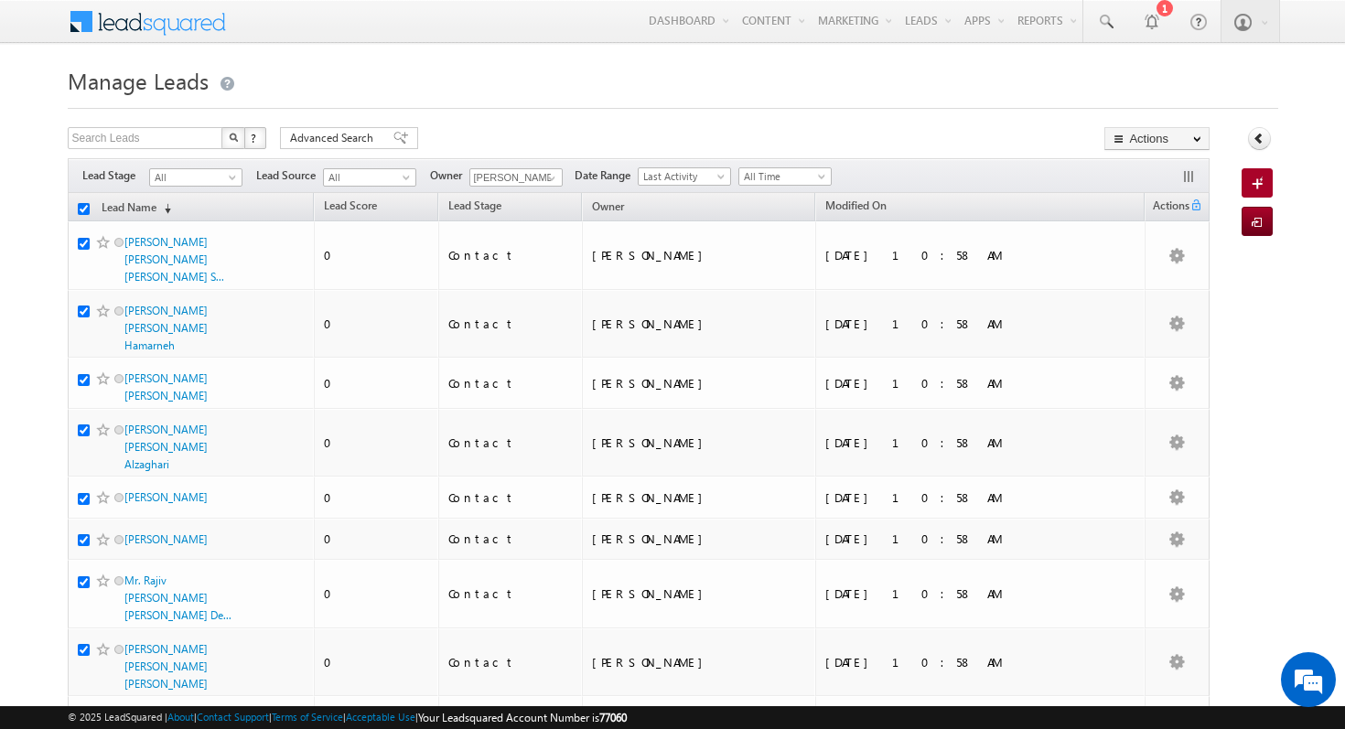
checkbox input "true"
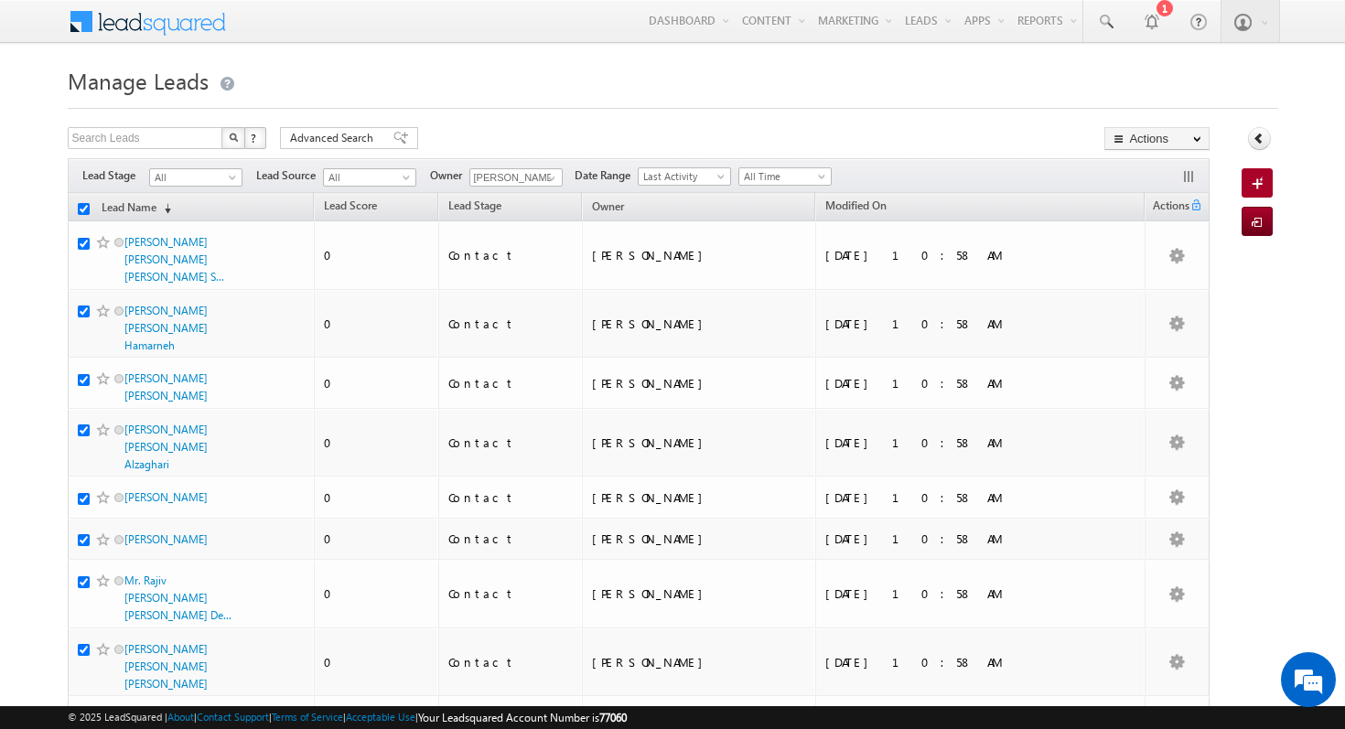
checkbox input "true"
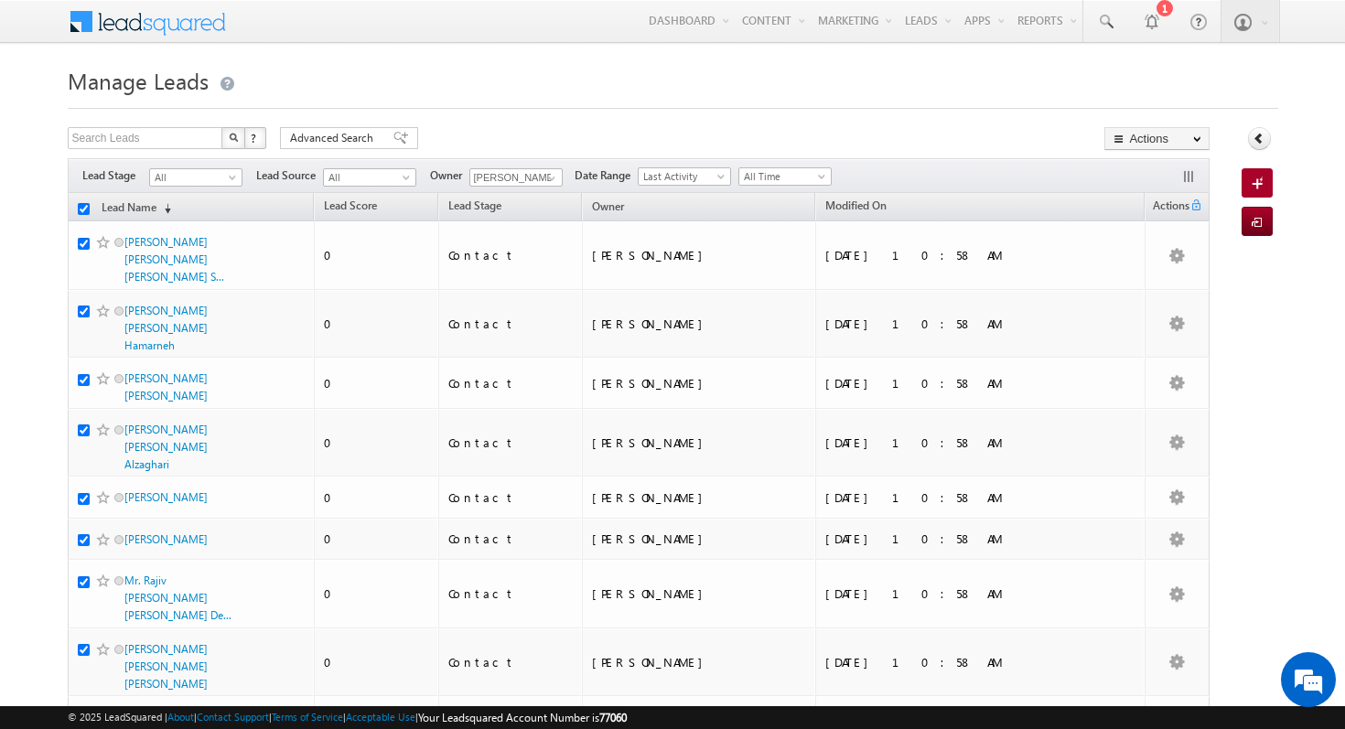
checkbox input "true"
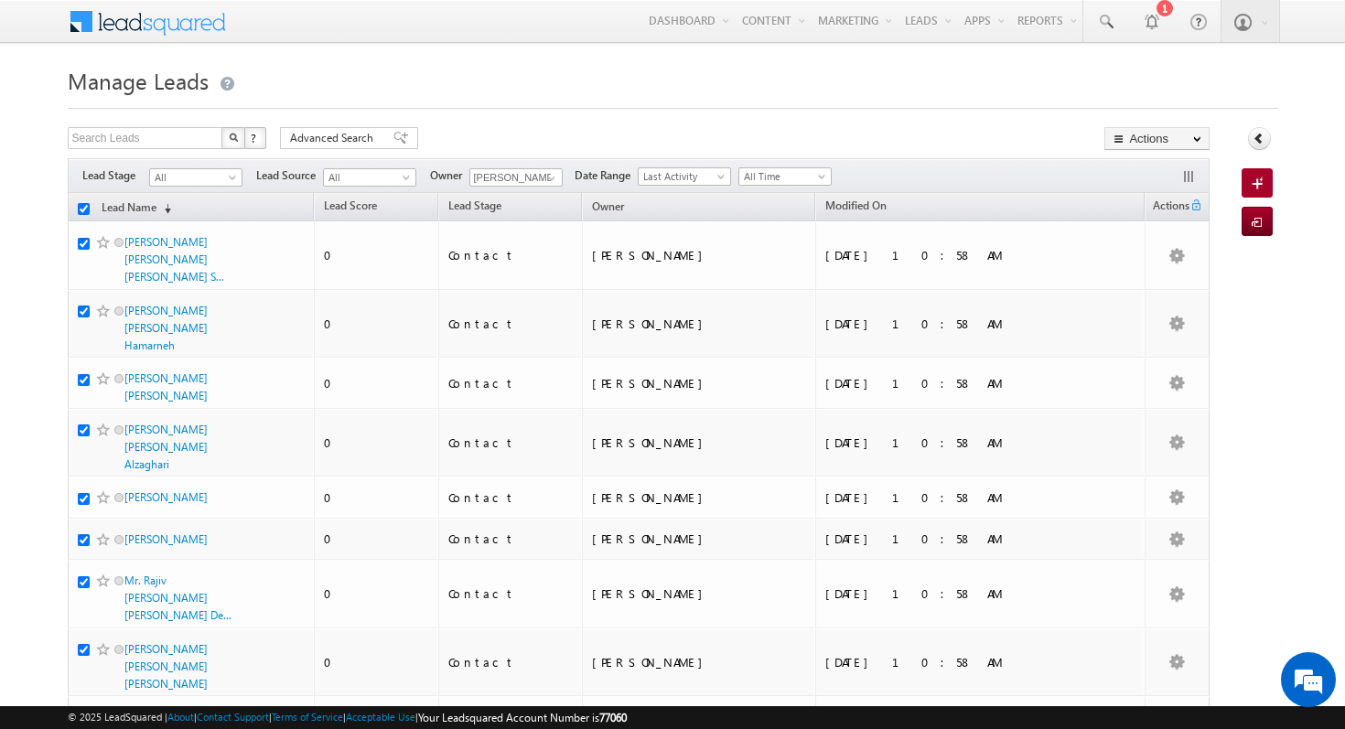
checkbox input "true"
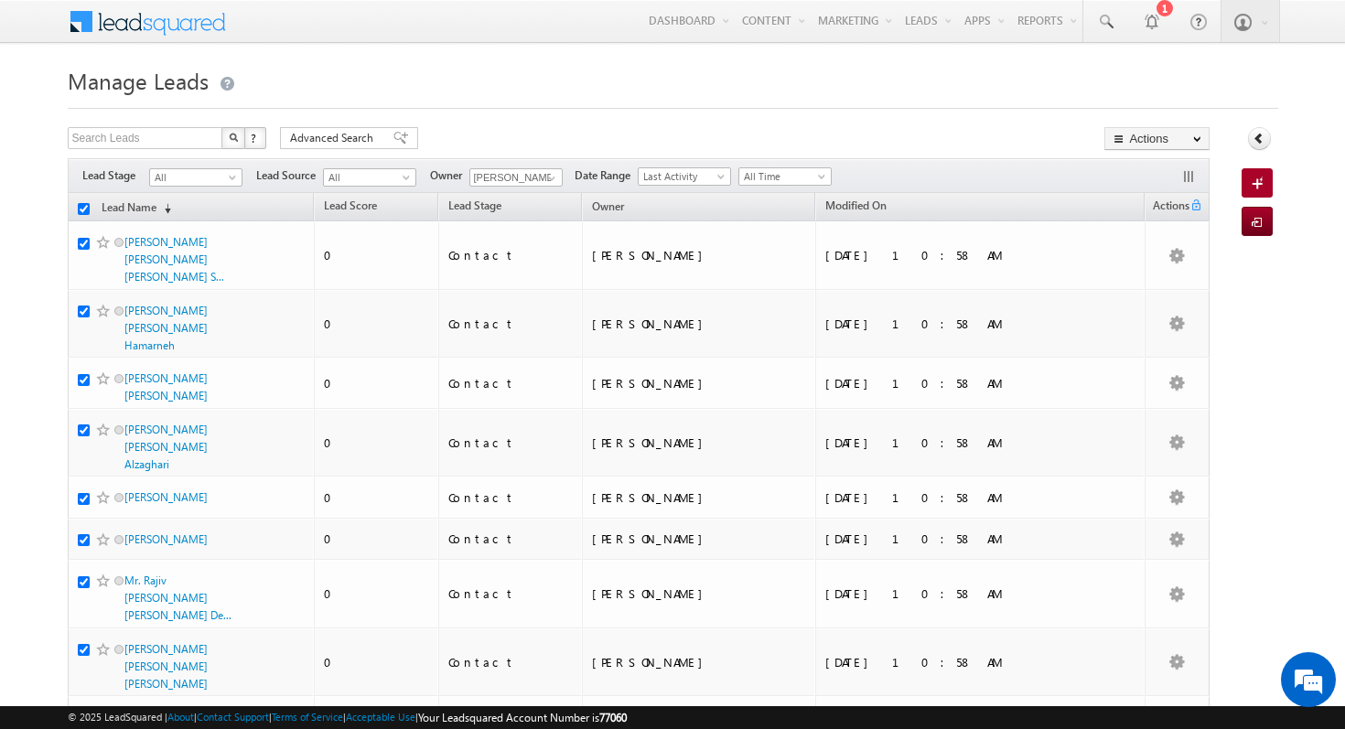
checkbox input "true"
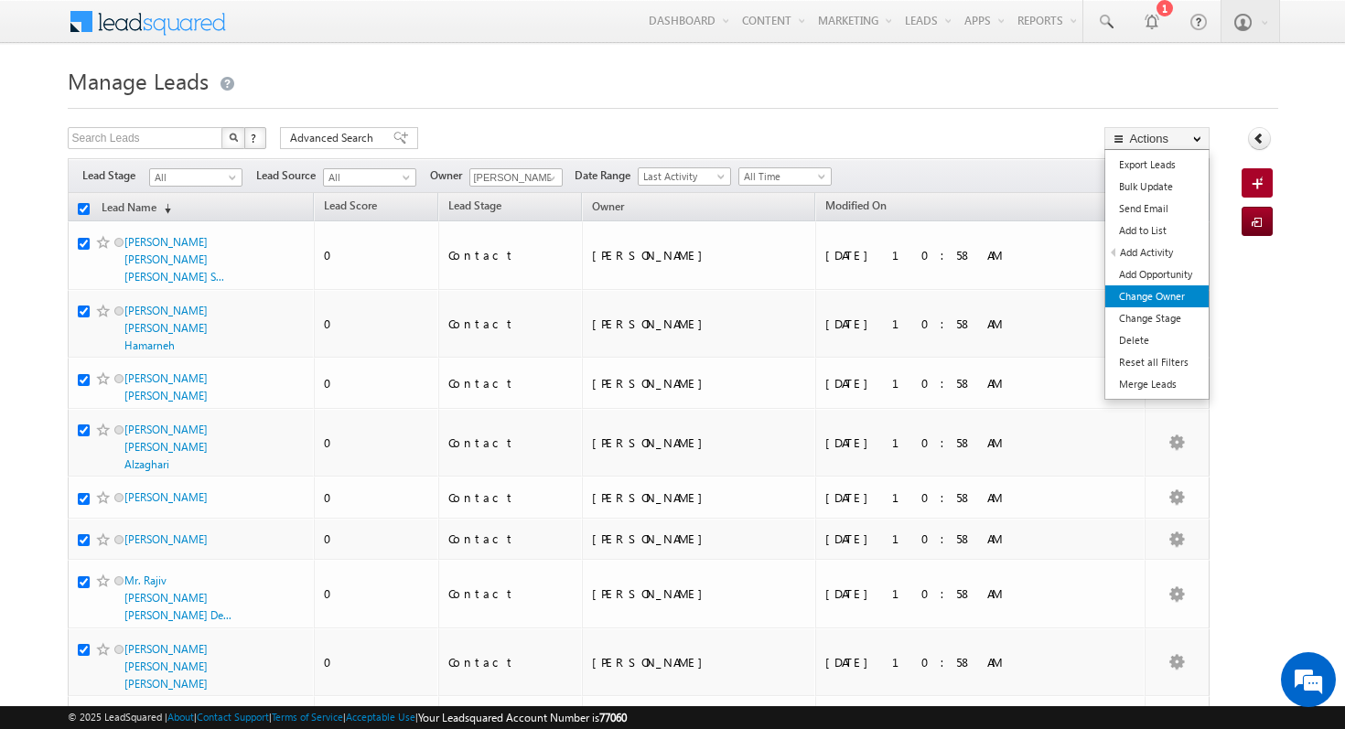
click at [1188, 295] on link "Change Owner" at bounding box center [1156, 296] width 103 height 22
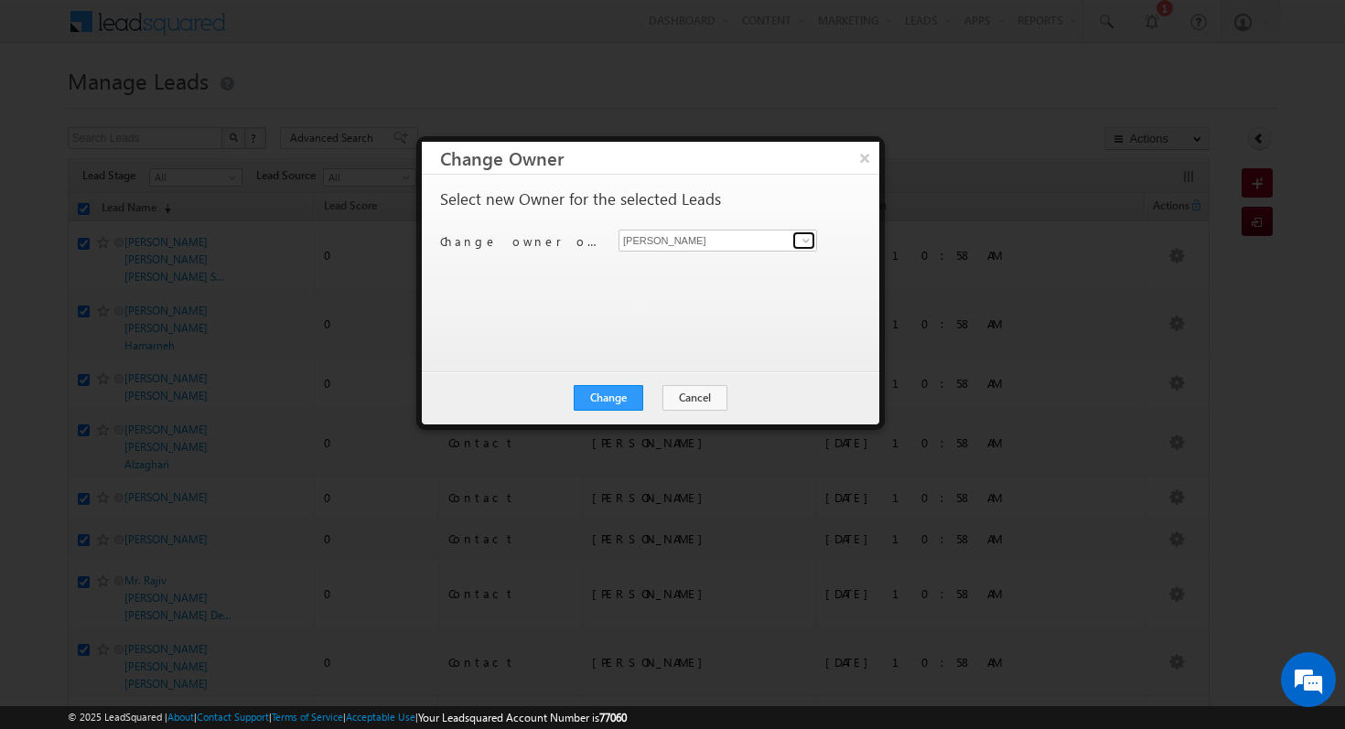
click at [806, 243] on span at bounding box center [806, 240] width 15 height 15
click at [780, 275] on span "[PERSON_NAME][EMAIL_ADDRESS][PERSON_NAME][DOMAIN_NAME]" at bounding box center [708, 276] width 165 height 14
click at [627, 397] on button "Change" at bounding box center [609, 398] width 70 height 26
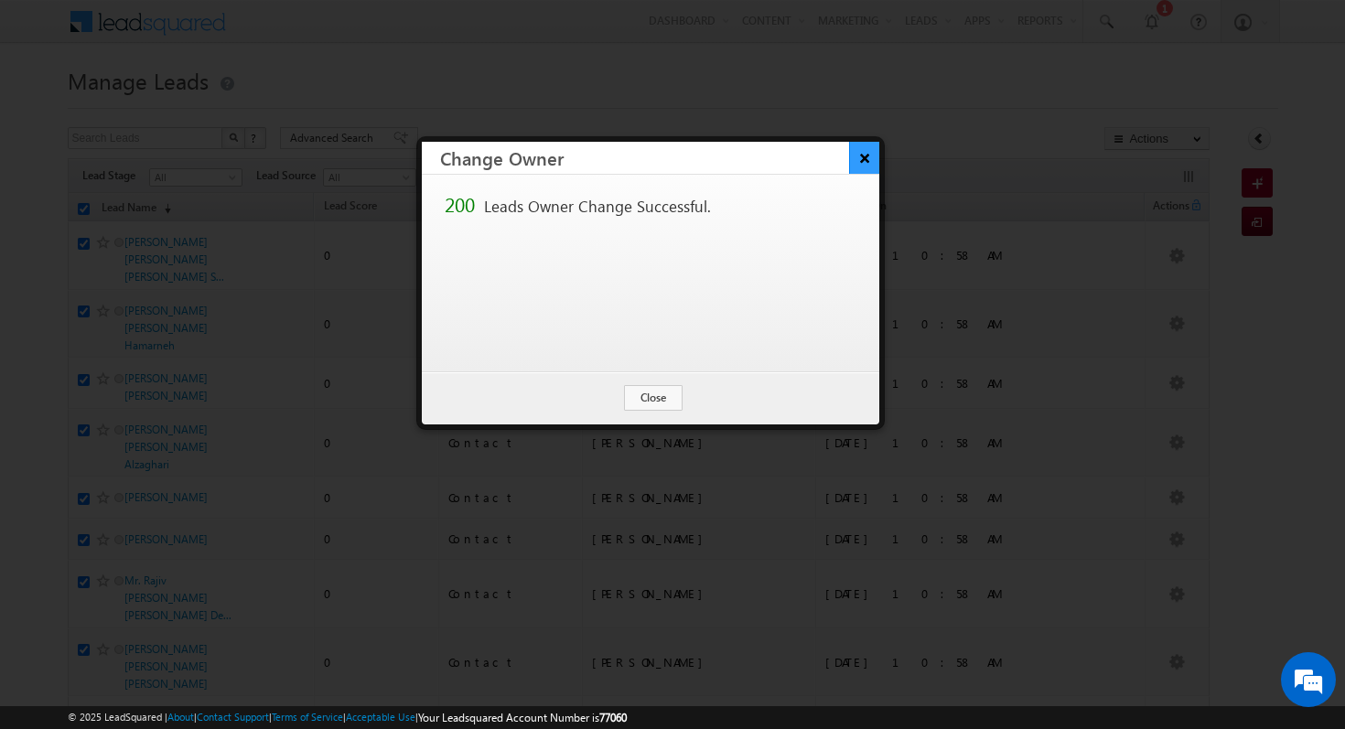
click at [870, 158] on button "×" at bounding box center [864, 158] width 30 height 32
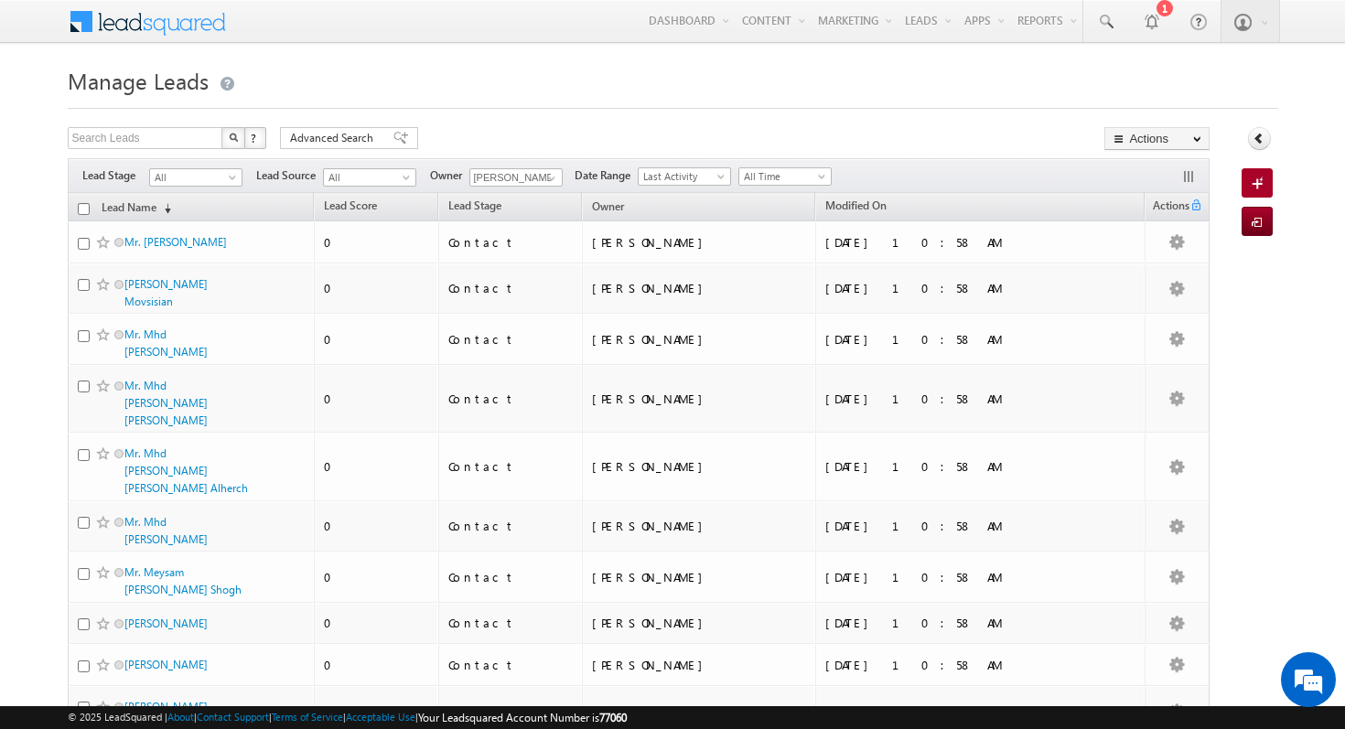
click at [86, 210] on input "checkbox" at bounding box center [84, 209] width 12 height 12
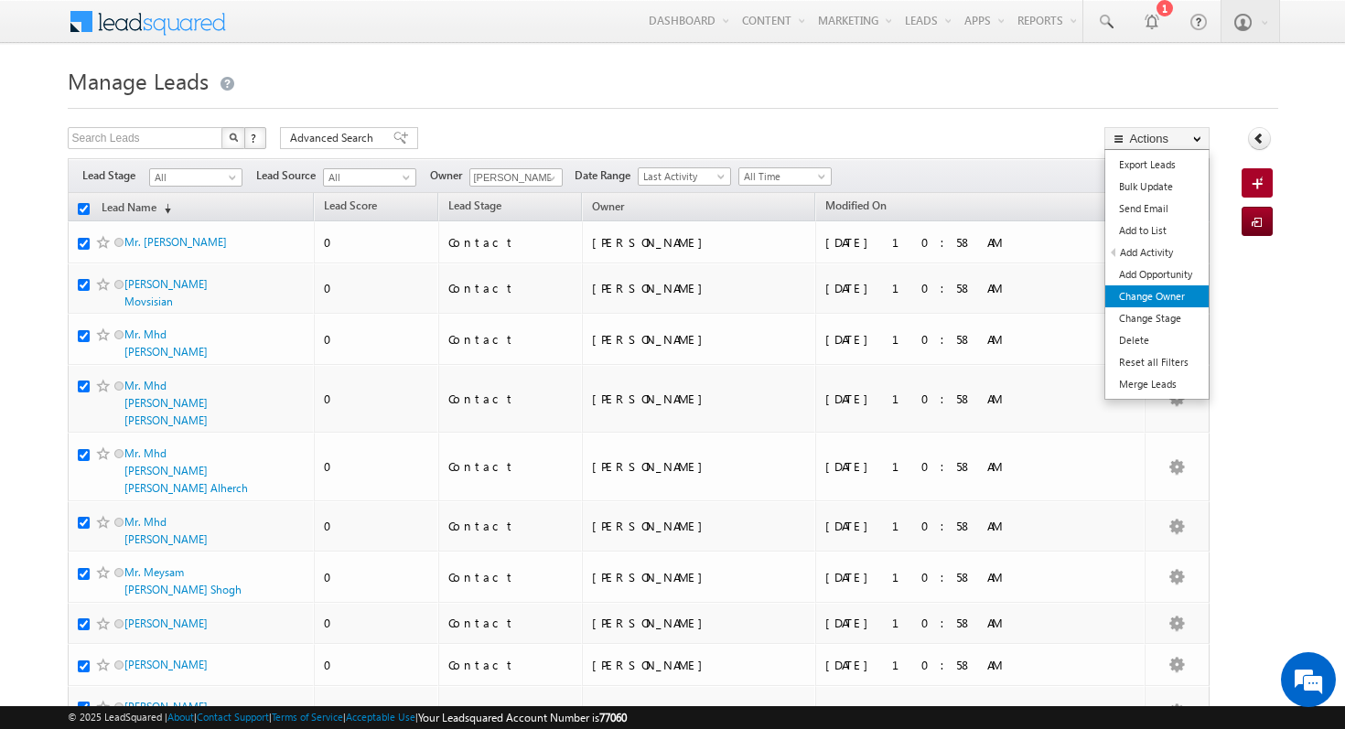
click at [1146, 304] on link "Change Owner" at bounding box center [1156, 296] width 103 height 22
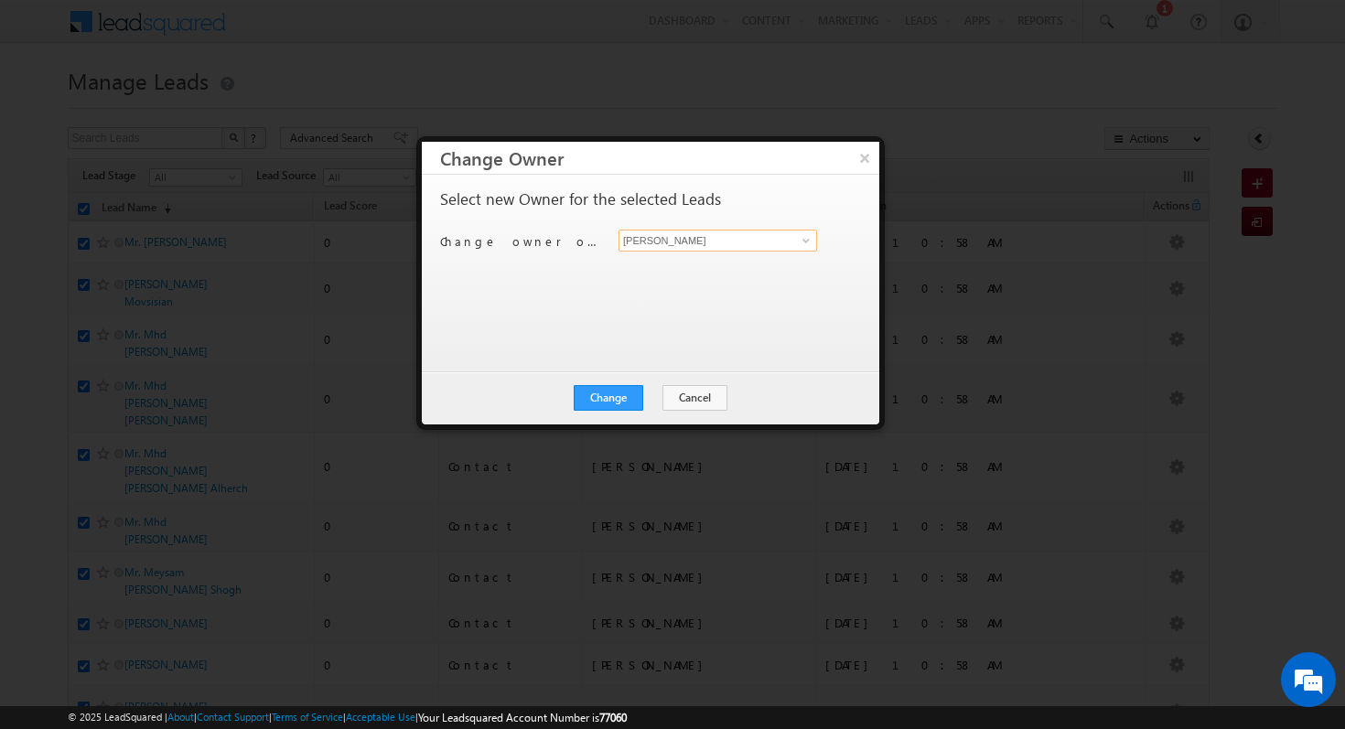
click at [758, 244] on input "[PERSON_NAME]" at bounding box center [717, 241] width 199 height 22
click at [807, 239] on span at bounding box center [806, 240] width 15 height 15
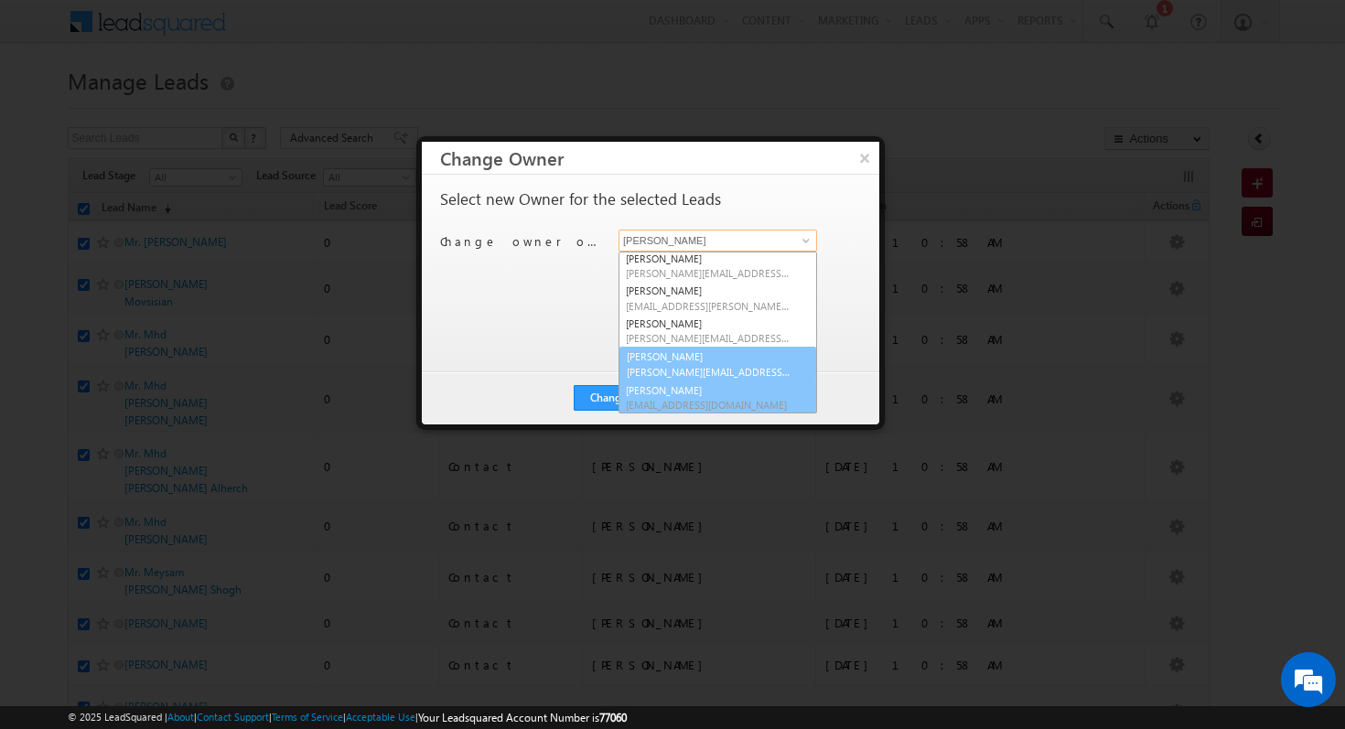
scroll to position [2, 0]
click at [739, 361] on link "[PERSON_NAME] [PERSON_NAME][EMAIL_ADDRESS][PERSON_NAME][DOMAIN_NAME]" at bounding box center [717, 364] width 199 height 35
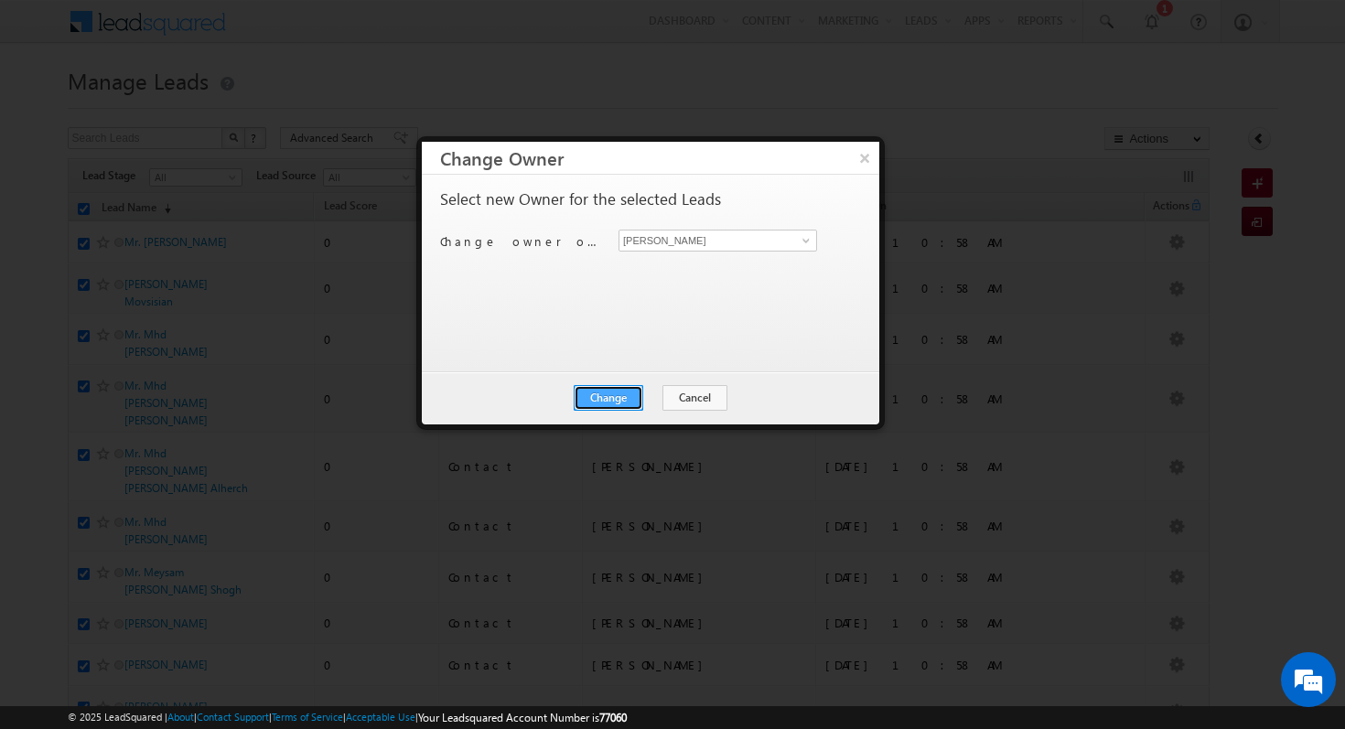
click at [607, 398] on button "Change" at bounding box center [609, 398] width 70 height 26
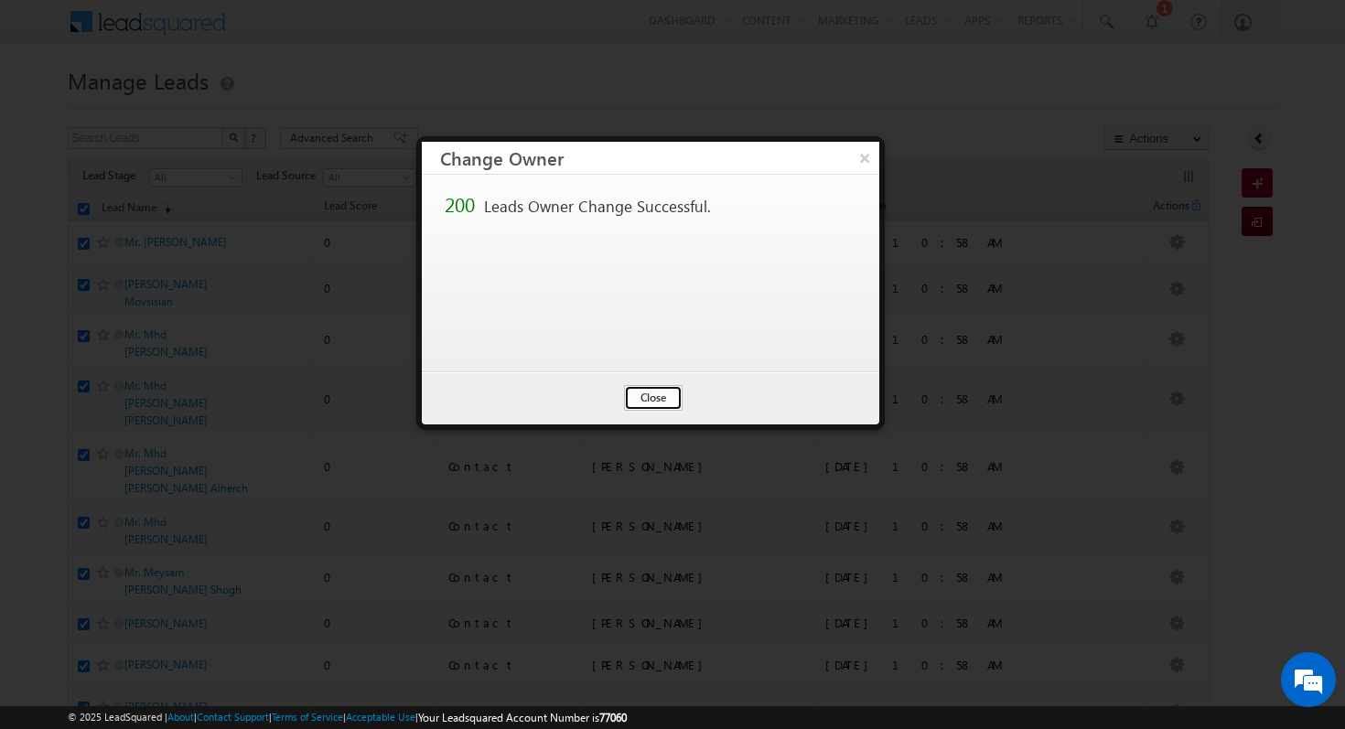
click at [661, 390] on button "Close" at bounding box center [653, 398] width 59 height 26
